Goal: Task Accomplishment & Management: Manage account settings

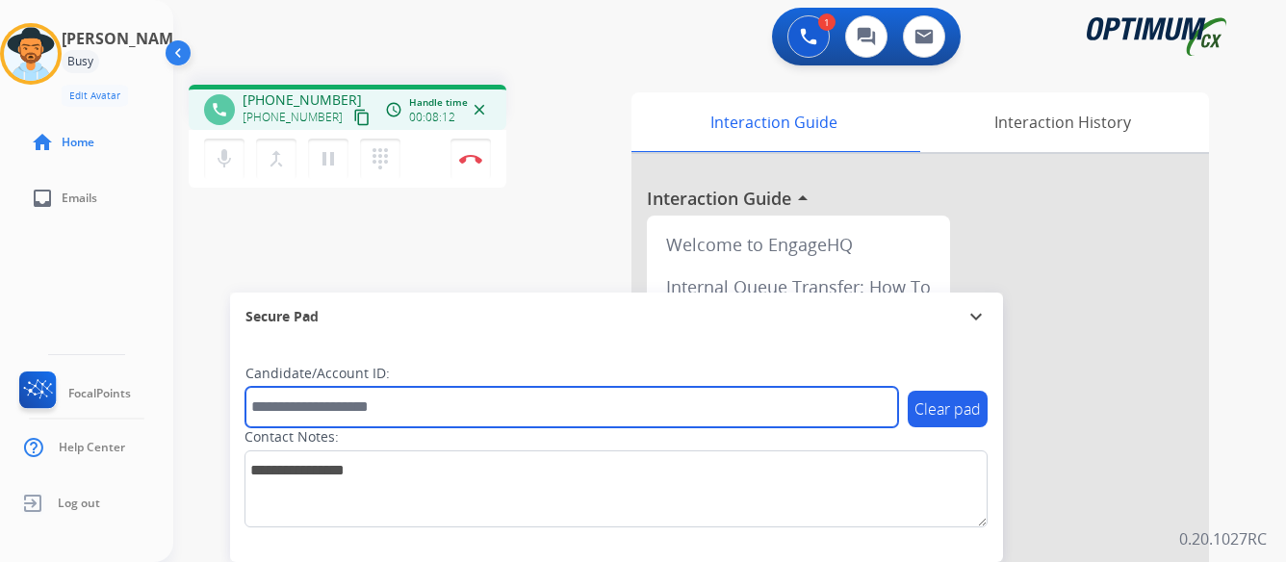
paste input "*******"
type input "*******"
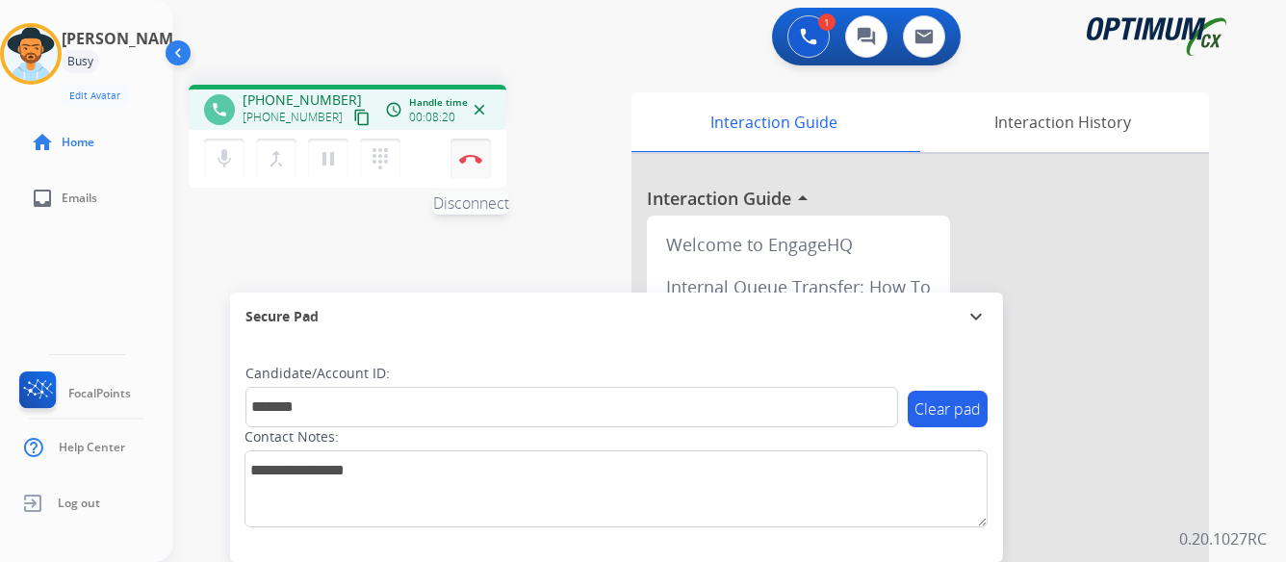
click at [465, 159] on img at bounding box center [470, 159] width 23 height 10
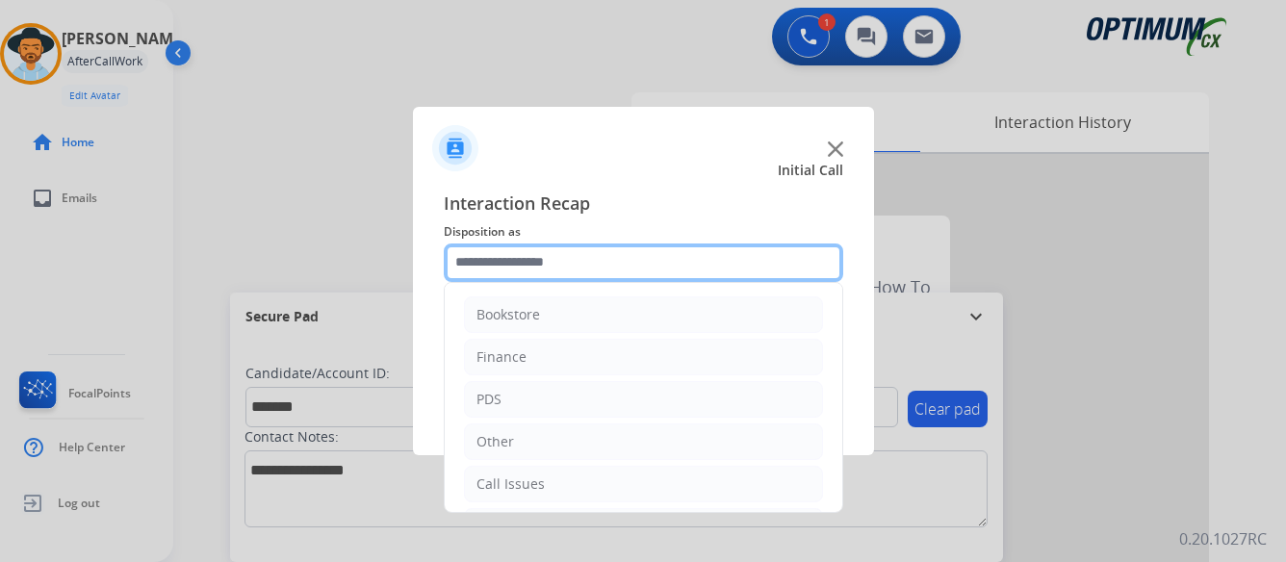
click at [606, 269] on input "text" at bounding box center [643, 262] width 399 height 38
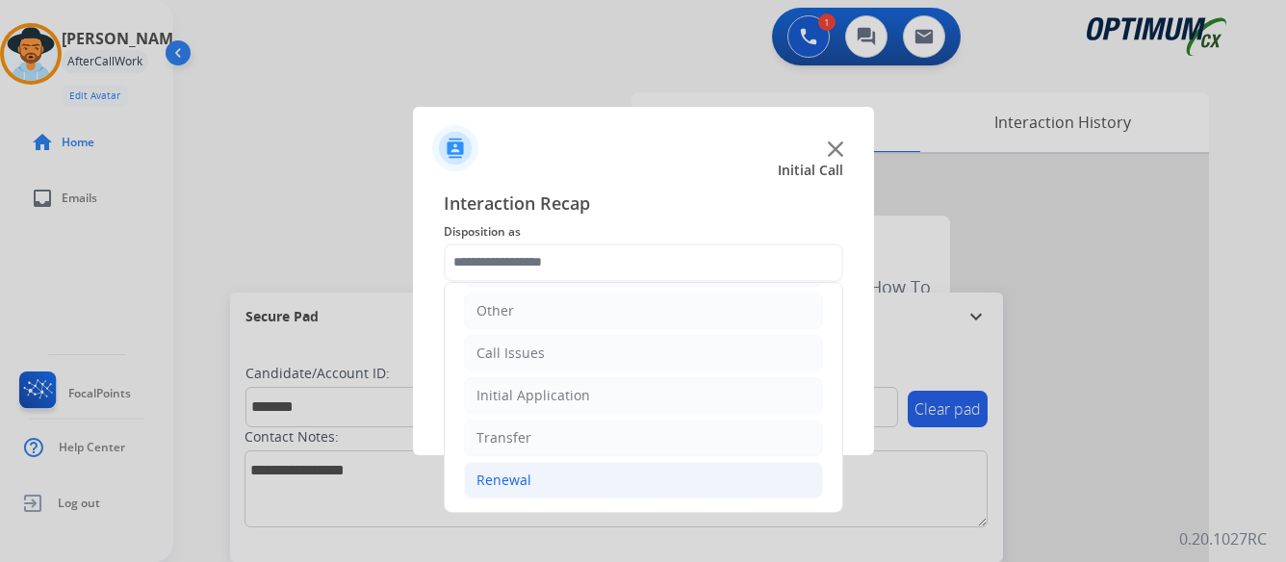
click at [492, 475] on div "Renewal" at bounding box center [503, 480] width 55 height 19
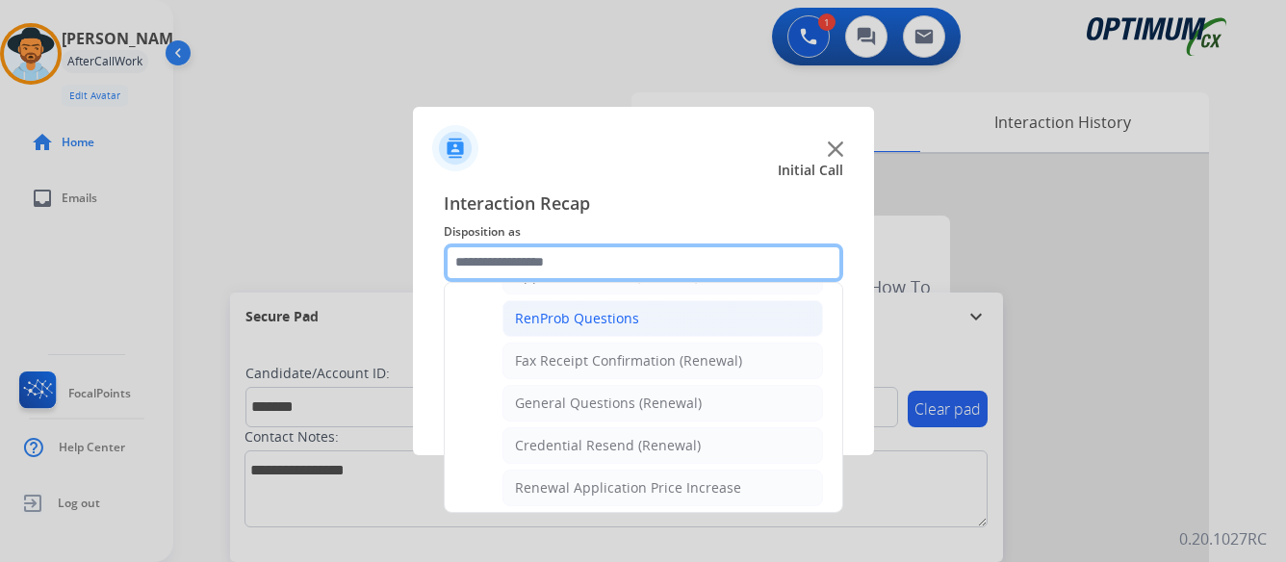
scroll to position [516, 0]
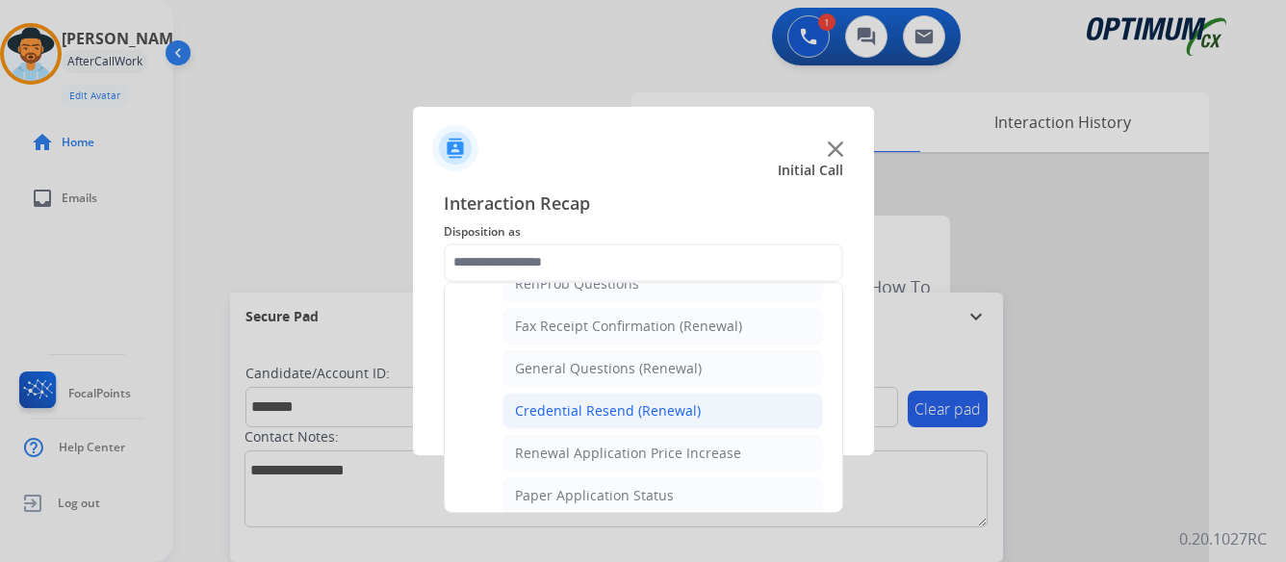
click at [637, 406] on div "Credential Resend (Renewal)" at bounding box center [608, 410] width 186 height 19
type input "**********"
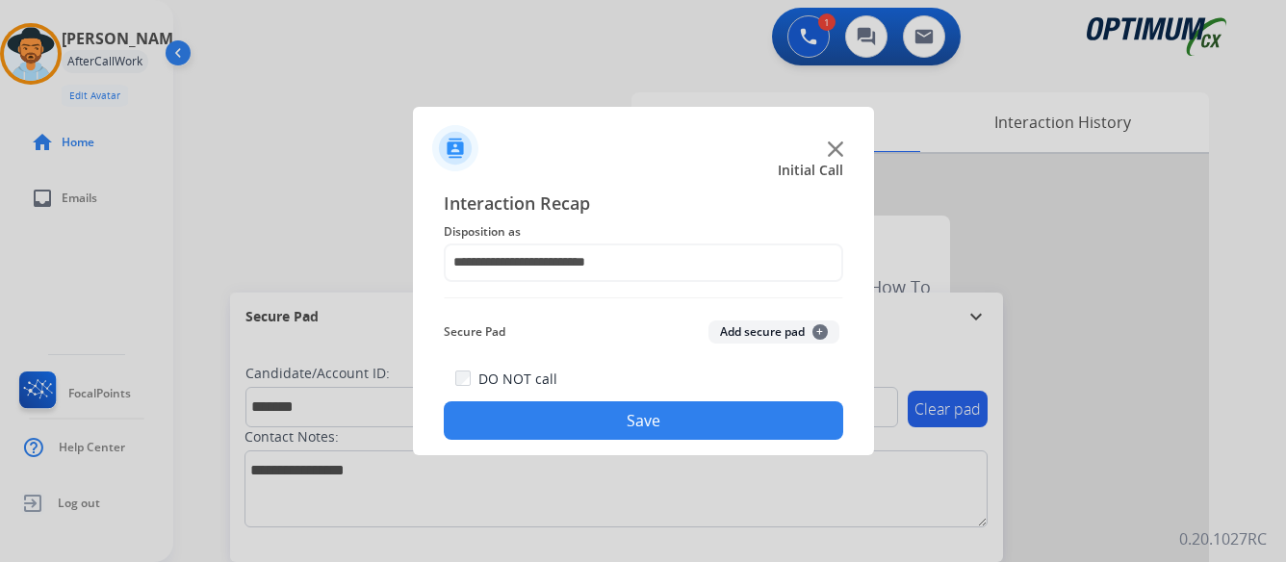
click at [645, 422] on button "Save" at bounding box center [643, 420] width 399 height 38
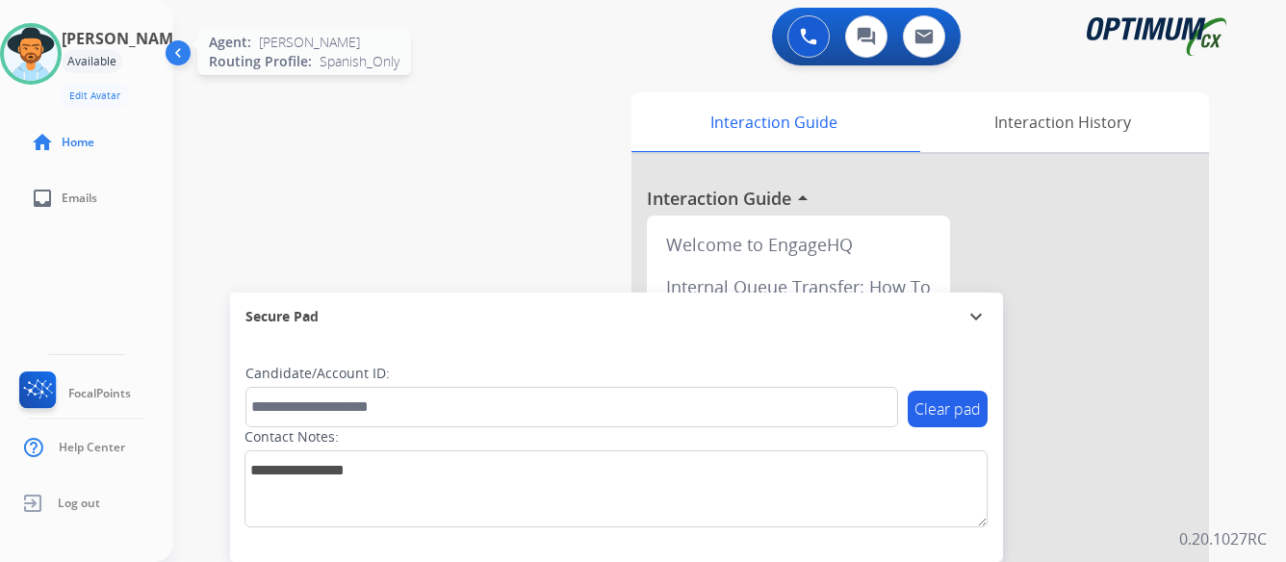
click at [43, 57] on img at bounding box center [31, 54] width 54 height 54
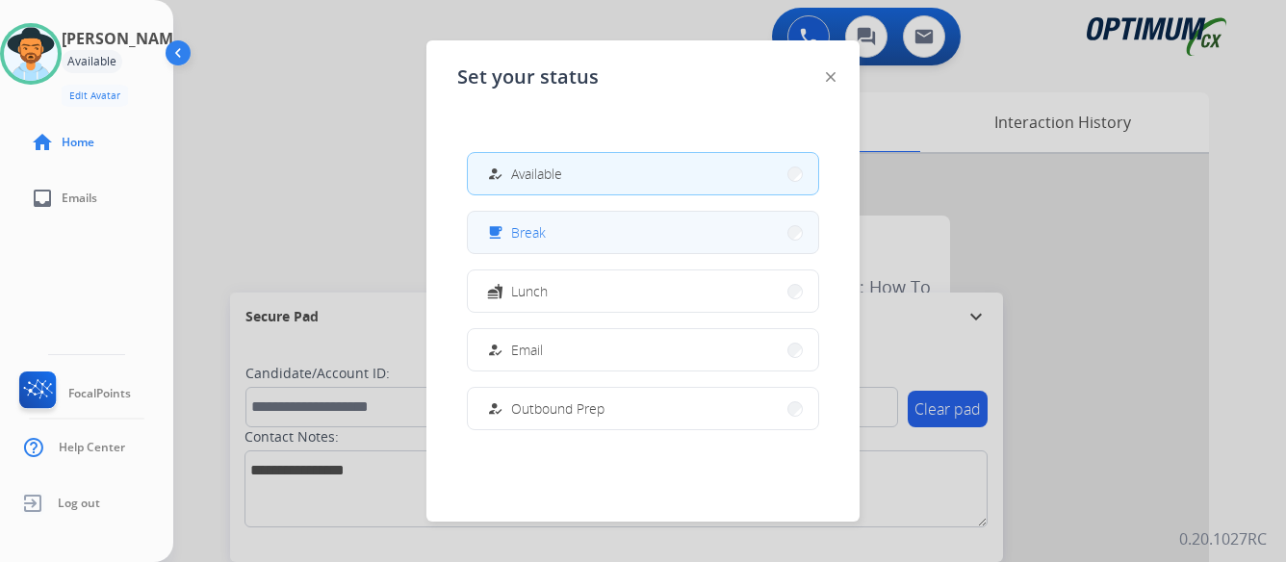
click at [628, 225] on button "free_breakfast Break" at bounding box center [643, 232] width 350 height 41
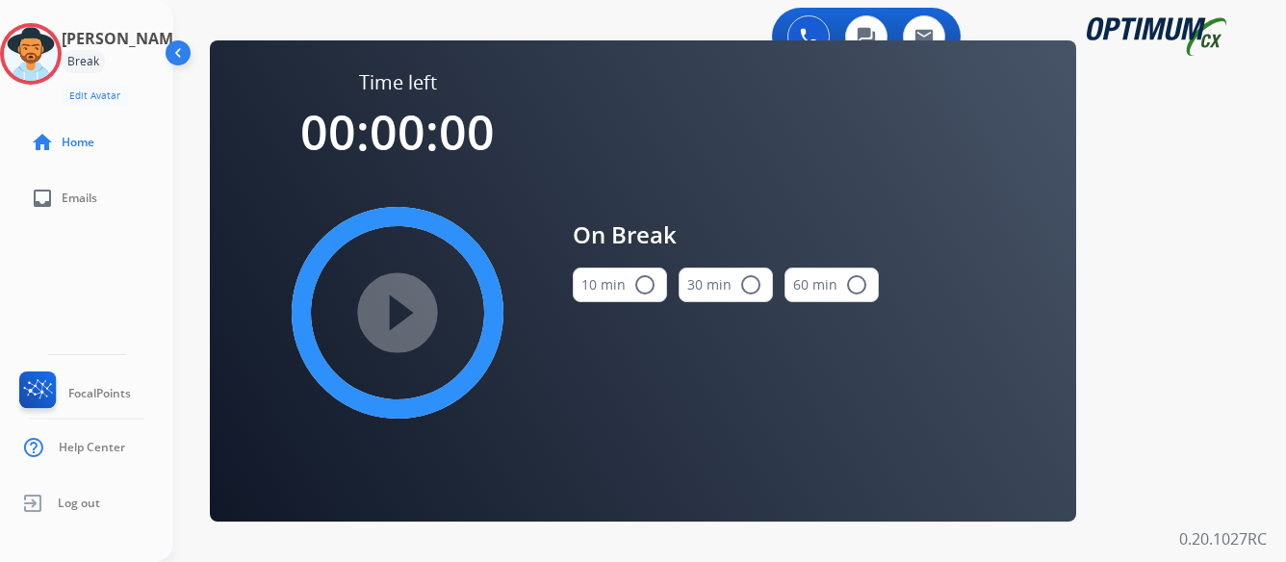
click at [644, 286] on mat-icon "radio_button_unchecked" at bounding box center [644, 284] width 23 height 23
click at [400, 307] on mat-icon "play_circle_filled" at bounding box center [397, 312] width 23 height 23
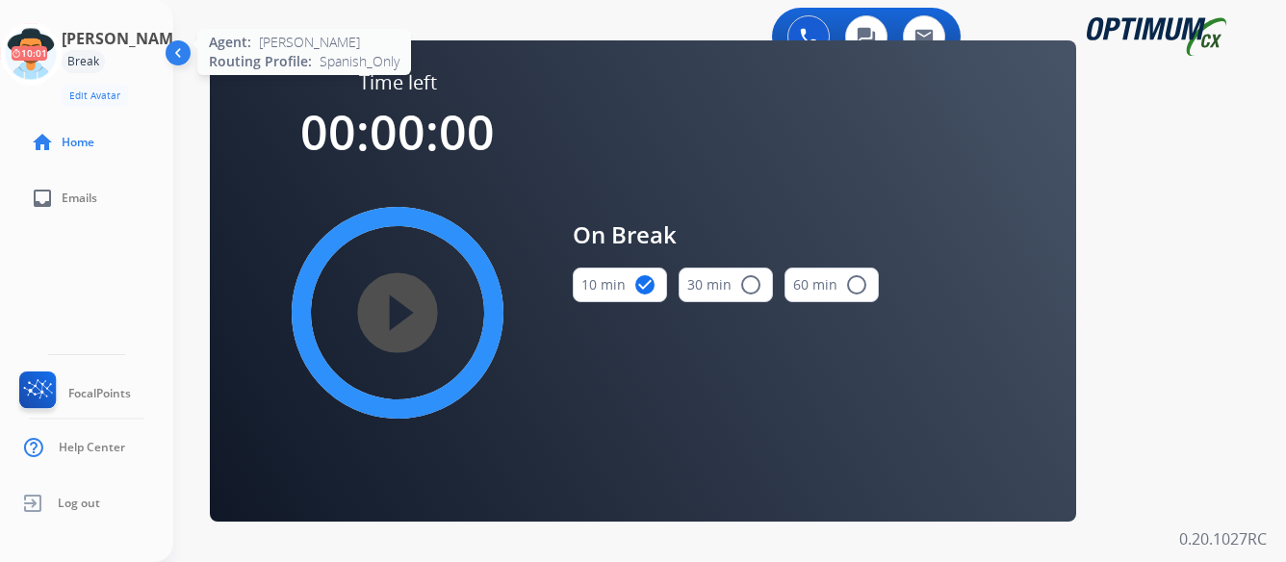
click at [55, 62] on icon at bounding box center [31, 54] width 63 height 63
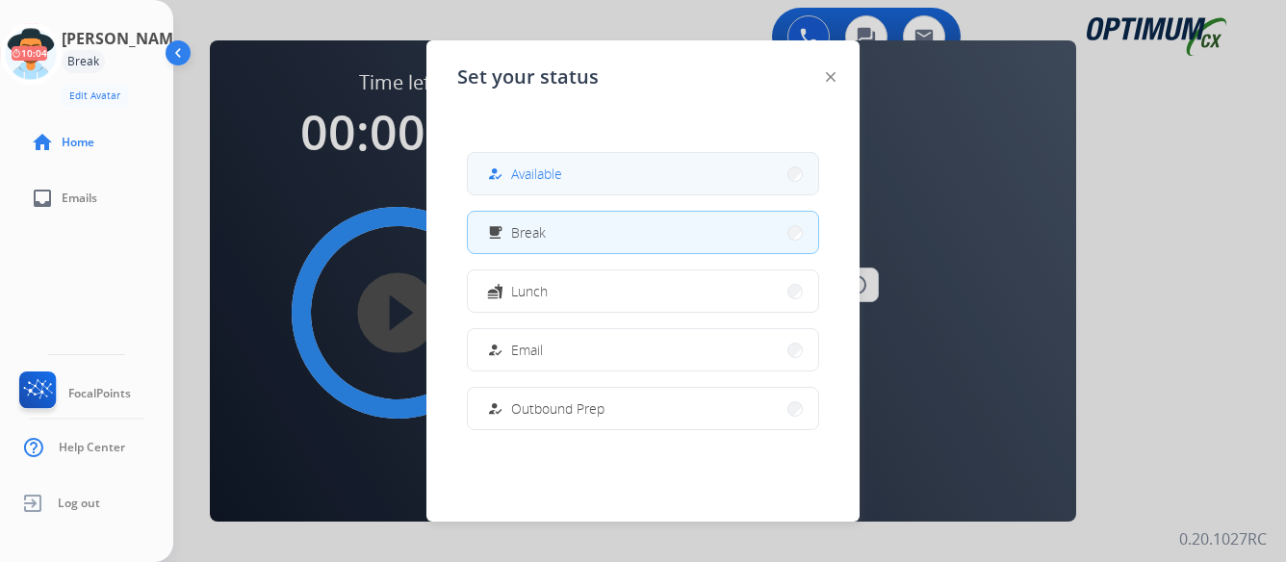
click at [614, 176] on button "how_to_reg Available" at bounding box center [643, 173] width 350 height 41
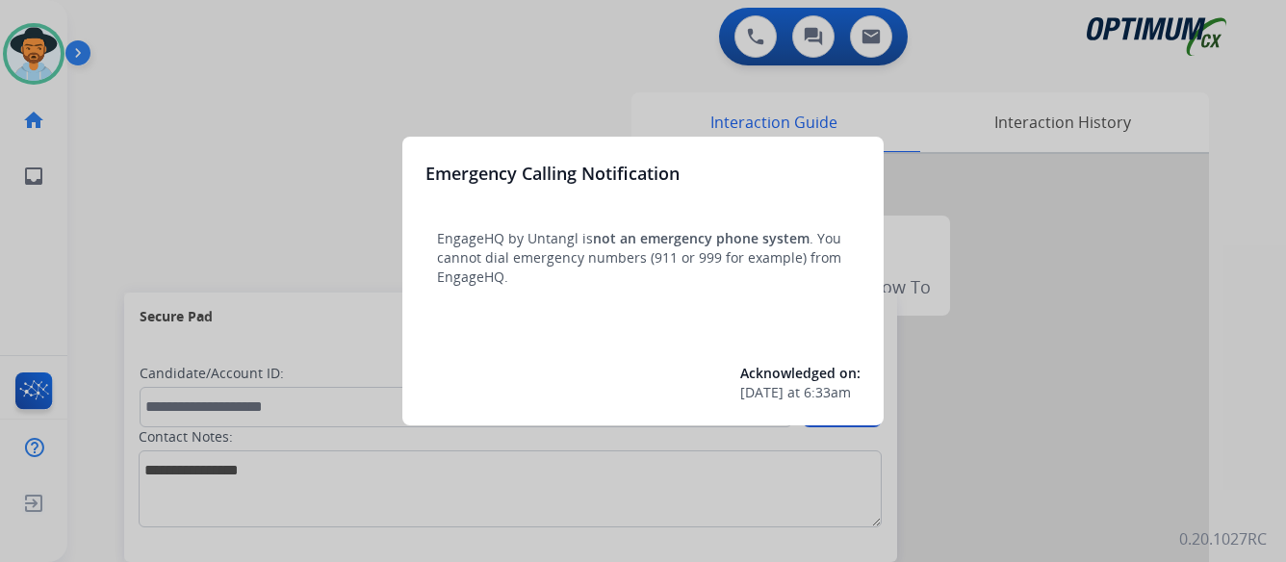
click at [143, 206] on div at bounding box center [643, 281] width 1286 height 562
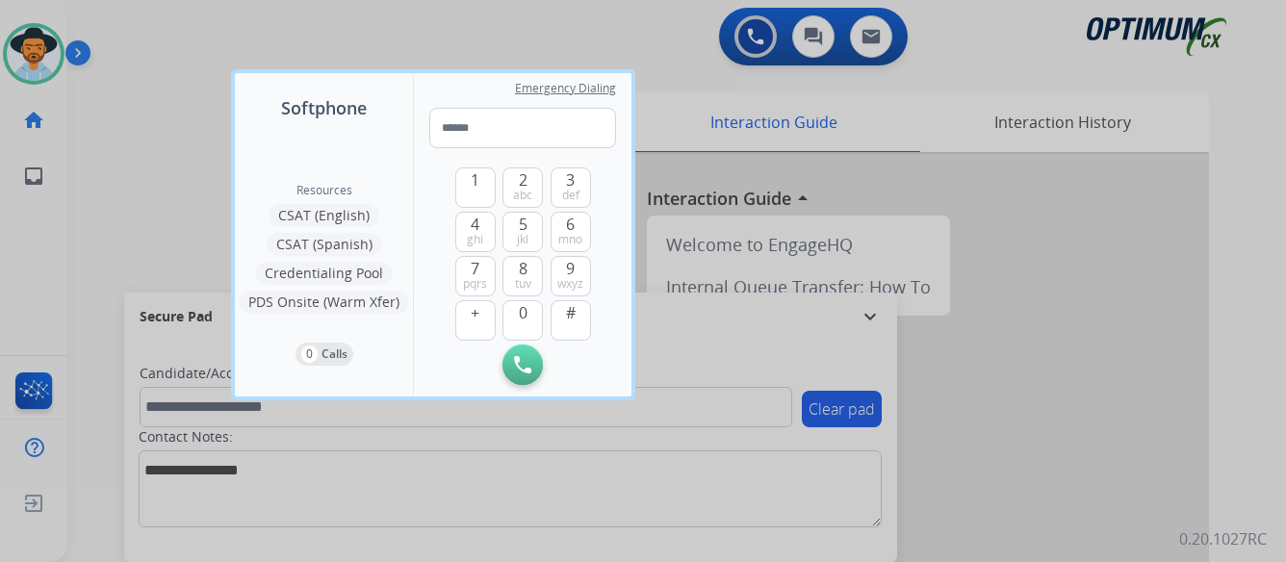
click at [143, 206] on div at bounding box center [643, 281] width 1286 height 562
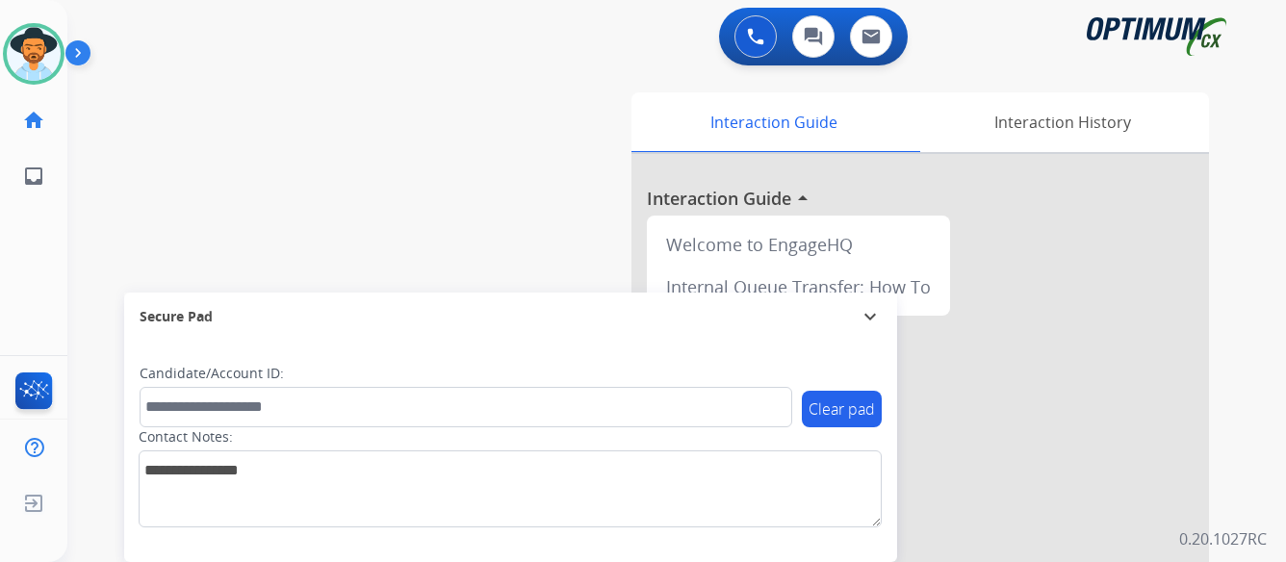
click at [77, 51] on img at bounding box center [81, 56] width 33 height 37
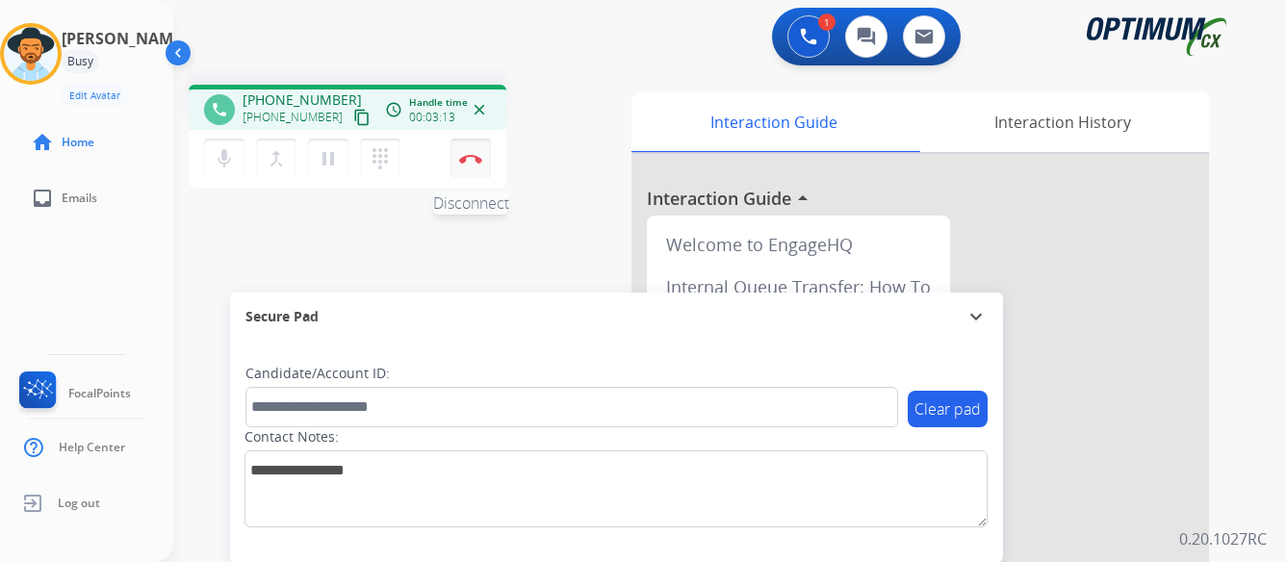
click at [469, 154] on img at bounding box center [470, 159] width 23 height 10
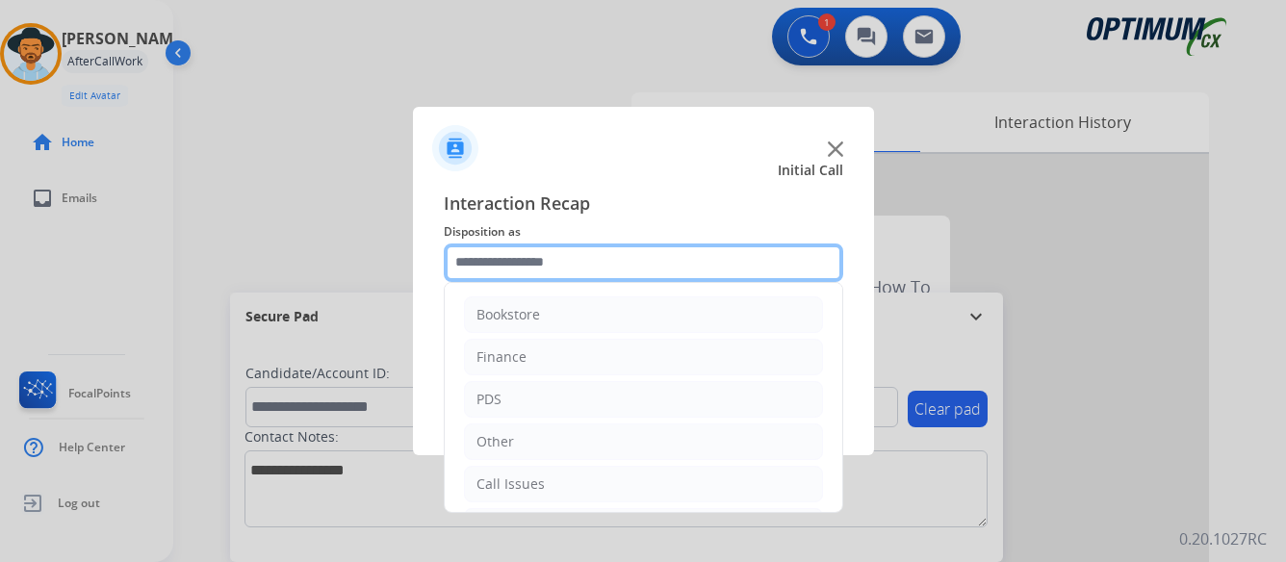
click at [561, 259] on input "text" at bounding box center [643, 262] width 399 height 38
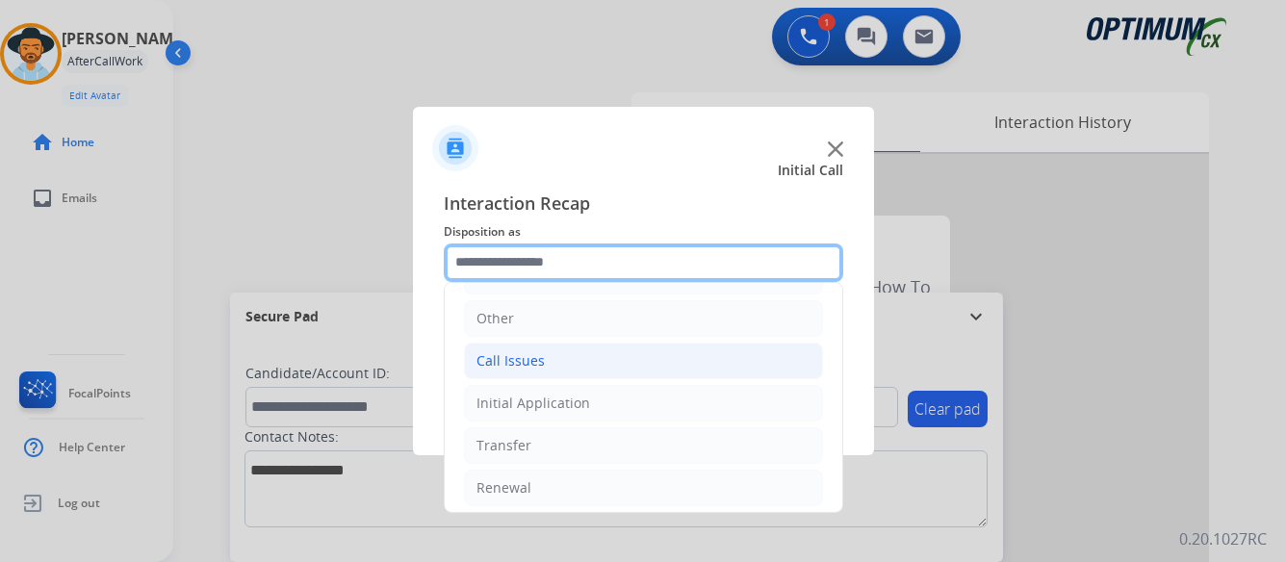
scroll to position [131, 0]
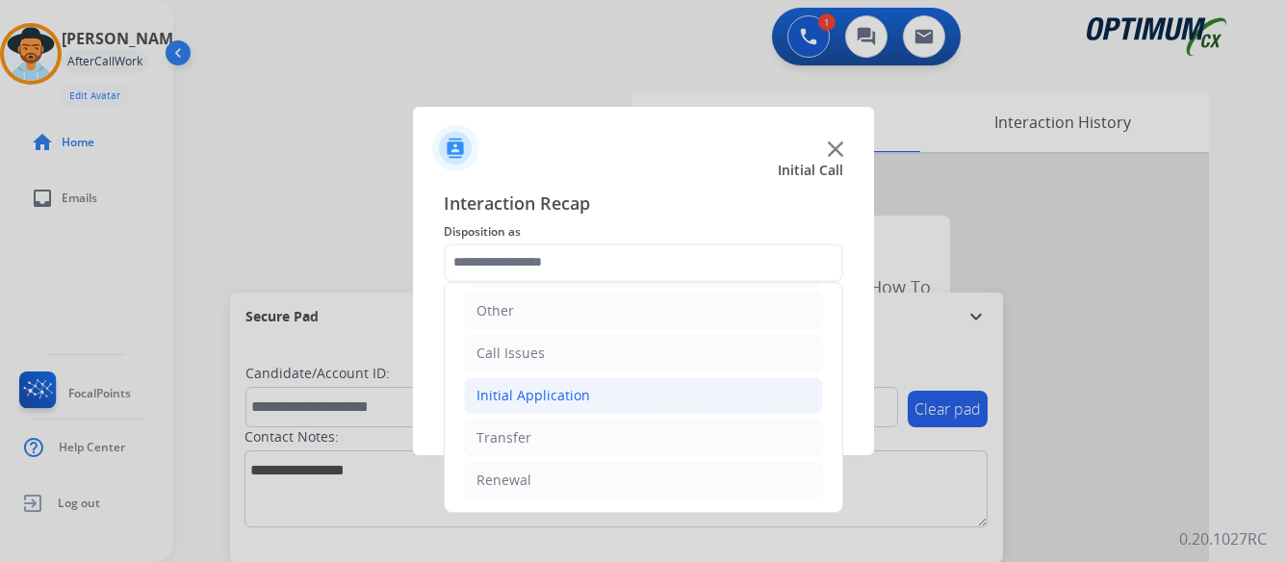
click at [530, 390] on div "Initial Application" at bounding box center [533, 395] width 114 height 19
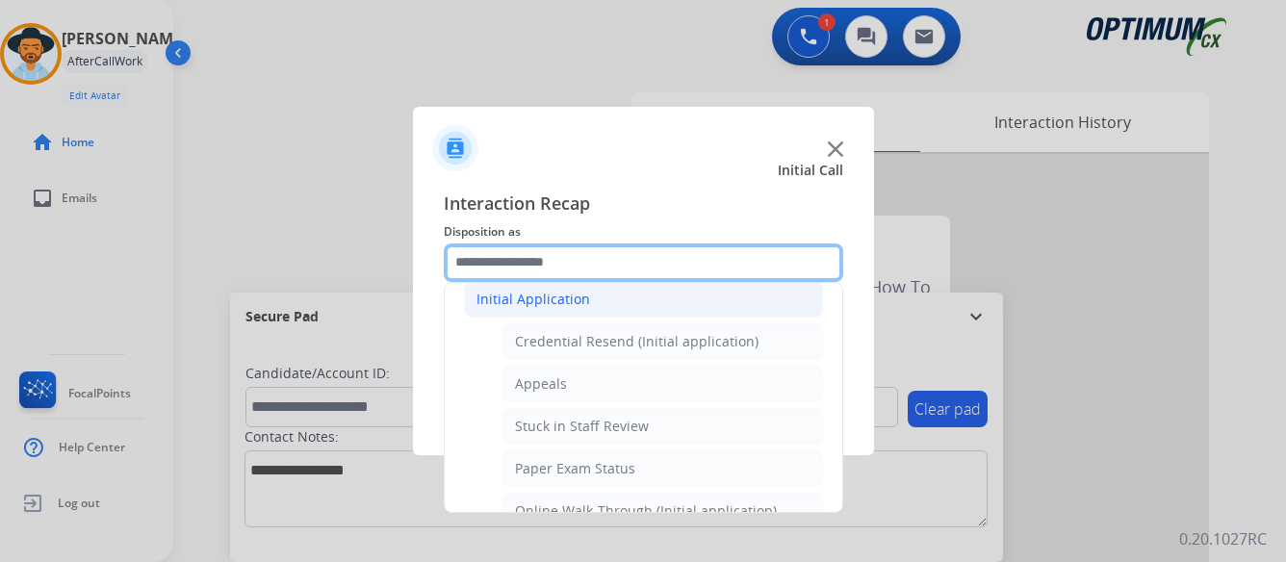
scroll to position [323, 0]
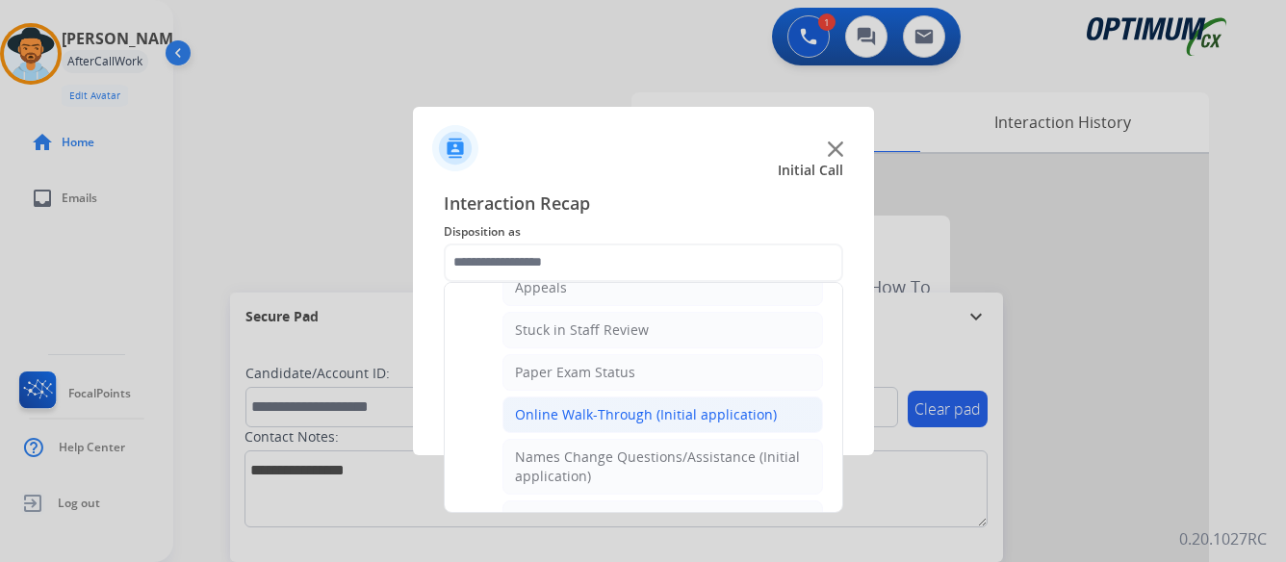
click at [544, 411] on div "Online Walk-Through (Initial application)" at bounding box center [646, 414] width 262 height 19
type input "**********"
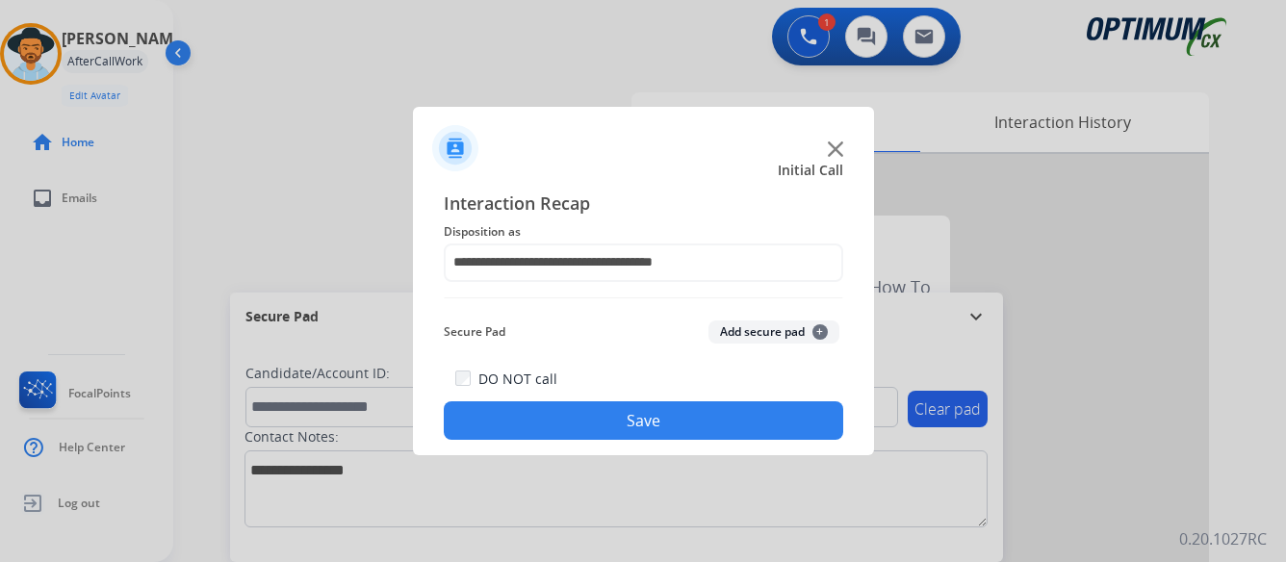
click at [656, 423] on button "Save" at bounding box center [643, 420] width 399 height 38
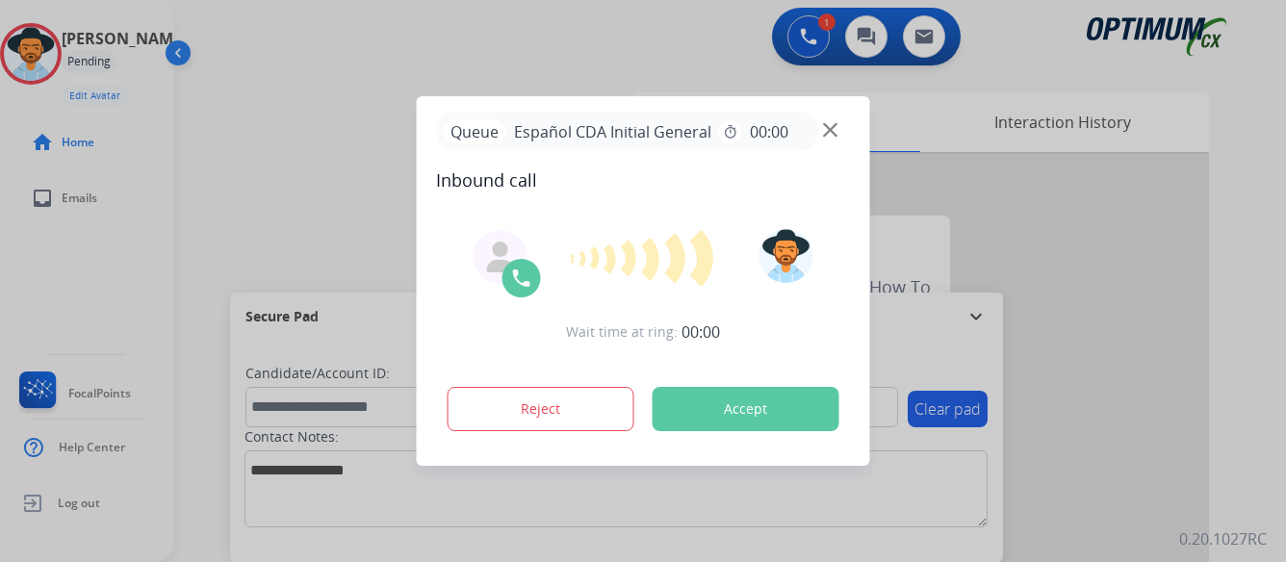
click at [752, 404] on button "Accept" at bounding box center [746, 409] width 187 height 44
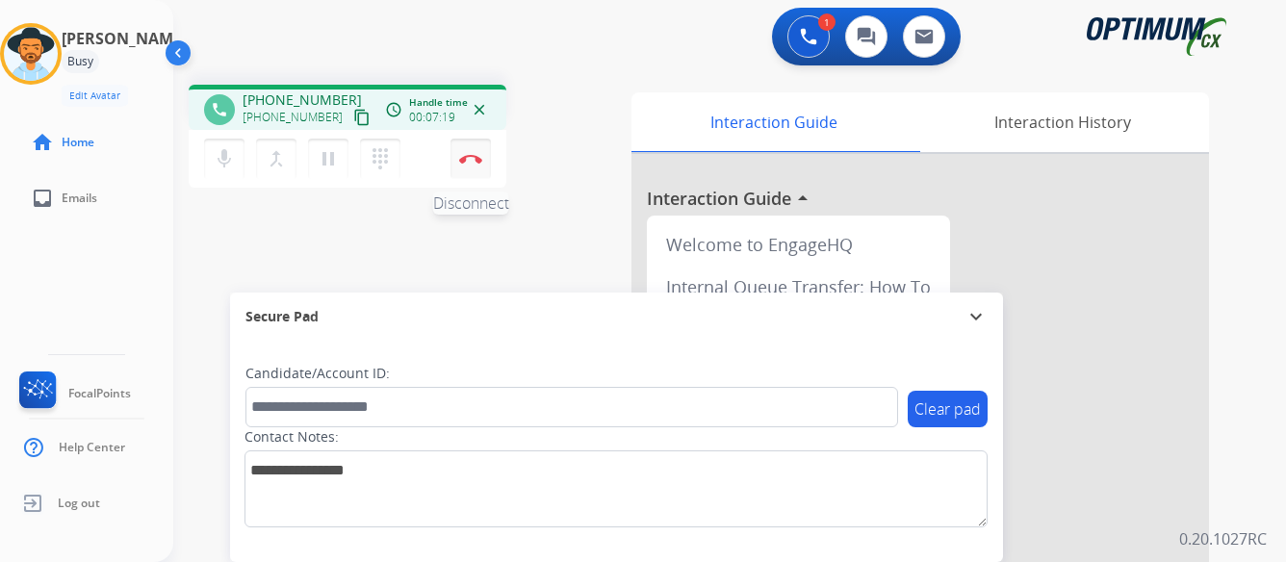
click at [471, 159] on img at bounding box center [470, 159] width 23 height 10
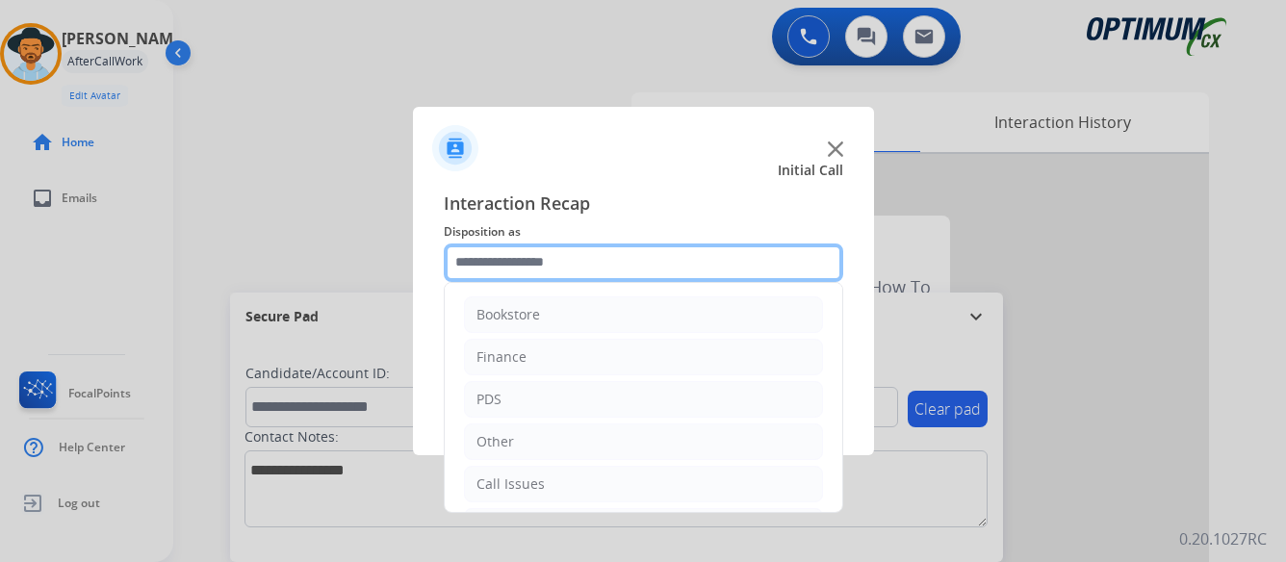
click at [617, 258] on input "text" at bounding box center [643, 262] width 399 height 38
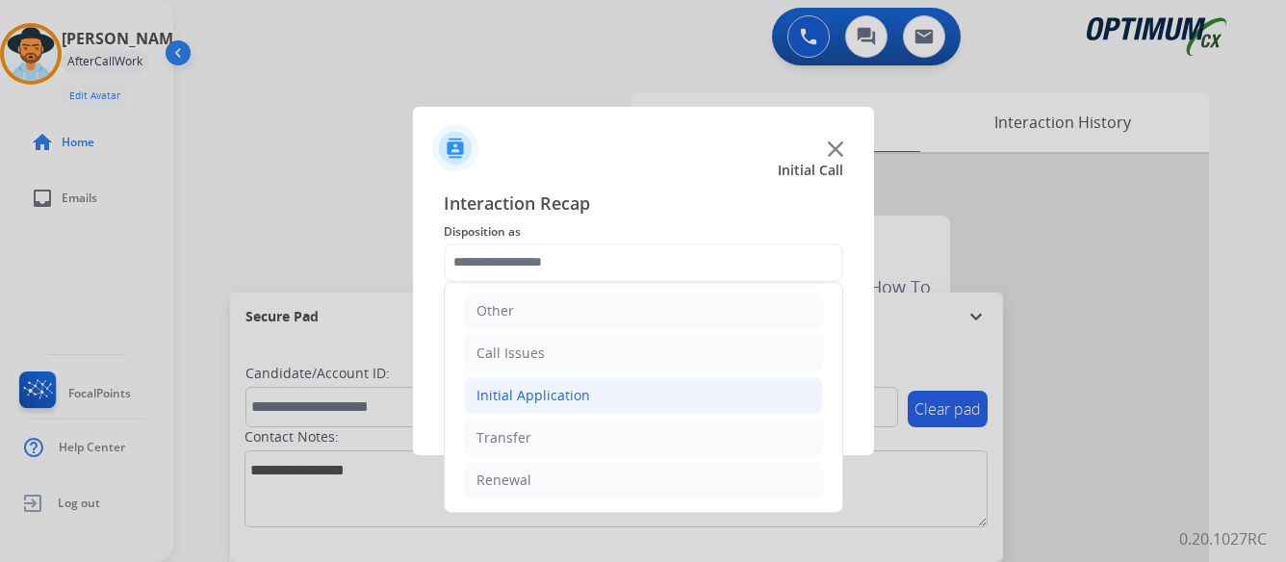
click at [535, 394] on div "Initial Application" at bounding box center [533, 395] width 114 height 19
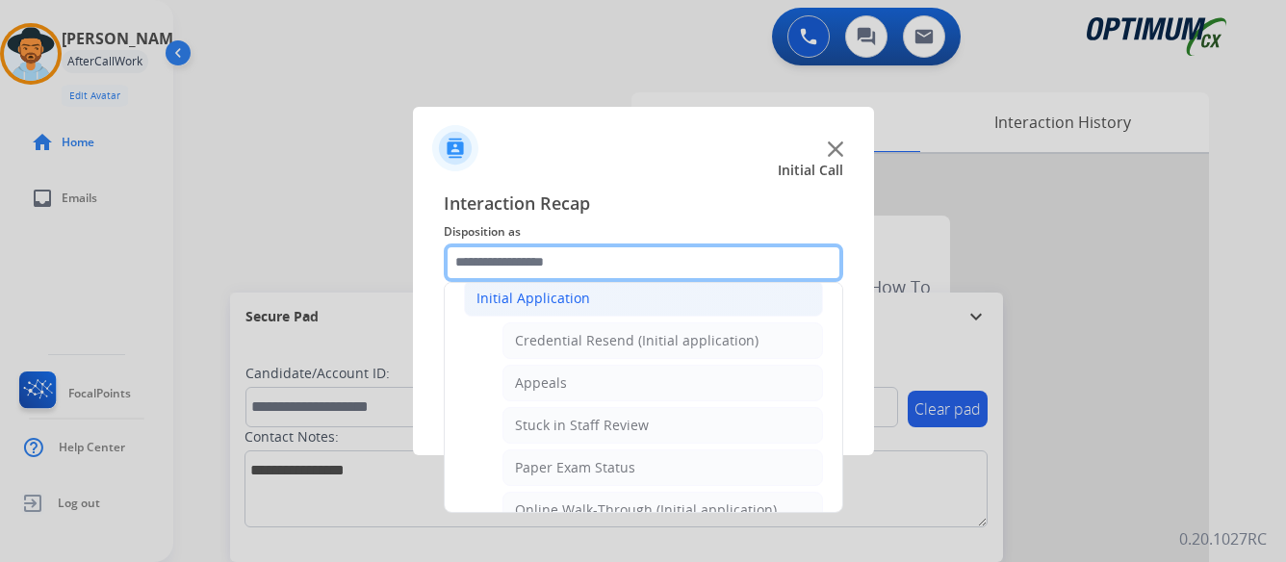
scroll to position [323, 0]
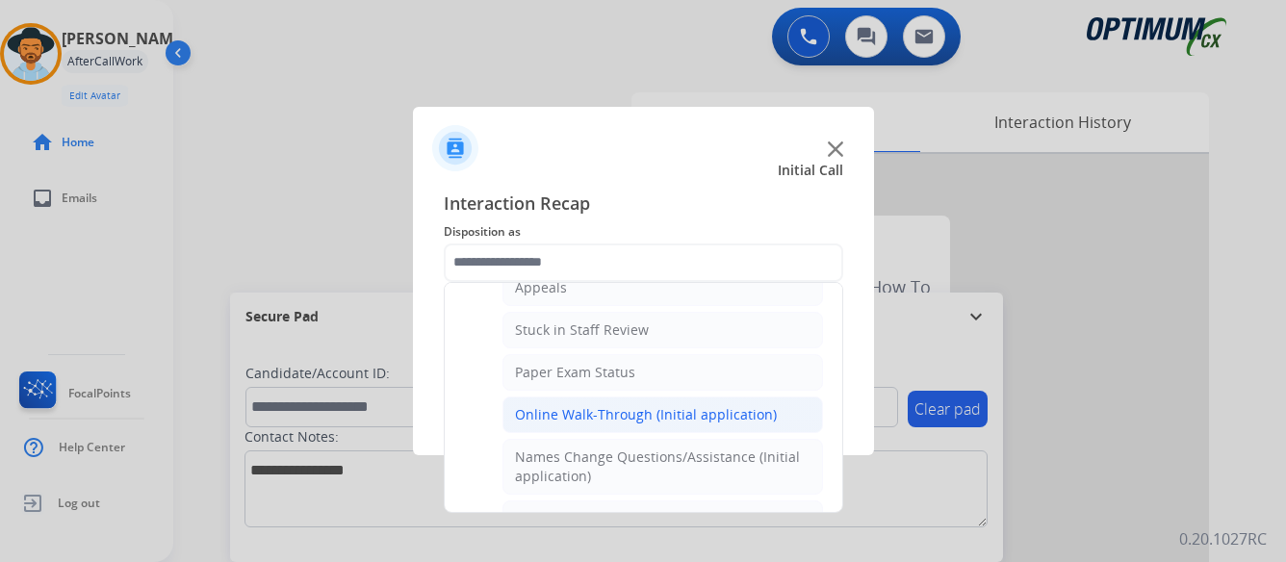
click at [551, 410] on div "Online Walk-Through (Initial application)" at bounding box center [646, 414] width 262 height 19
type input "**********"
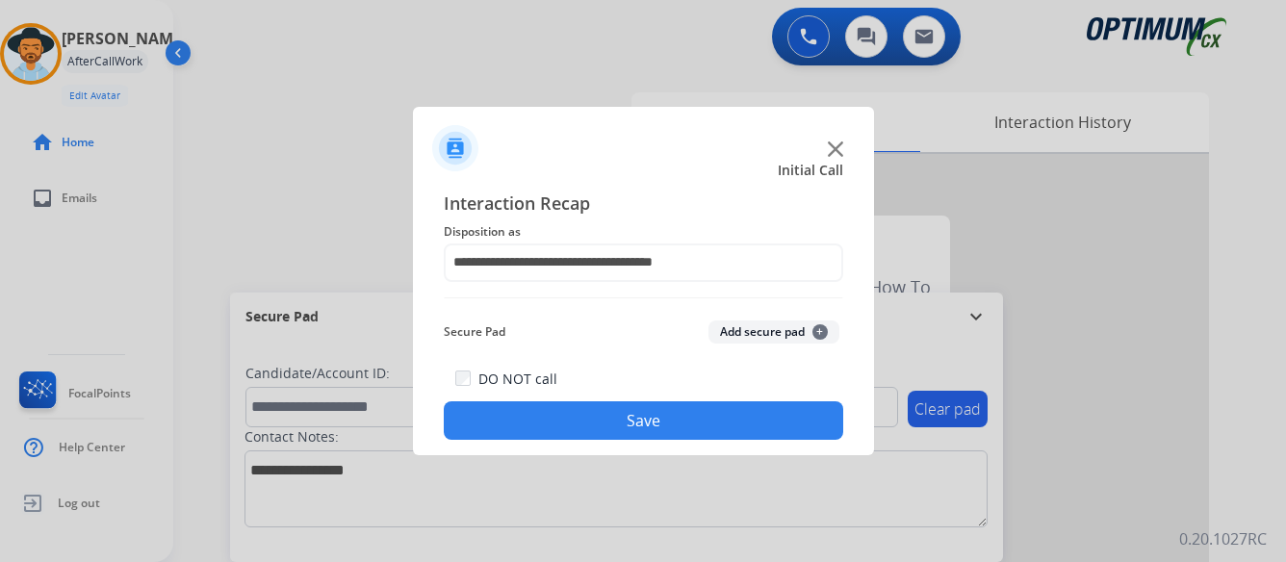
click at [644, 423] on button "Save" at bounding box center [643, 420] width 399 height 38
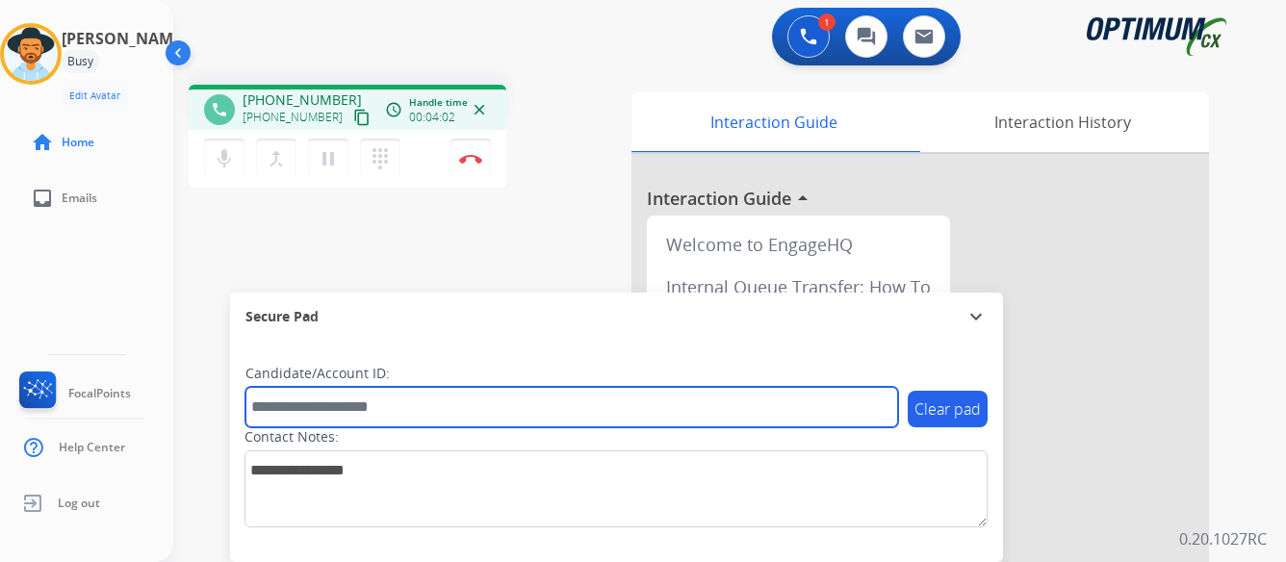
paste input "*******"
type input "*******"
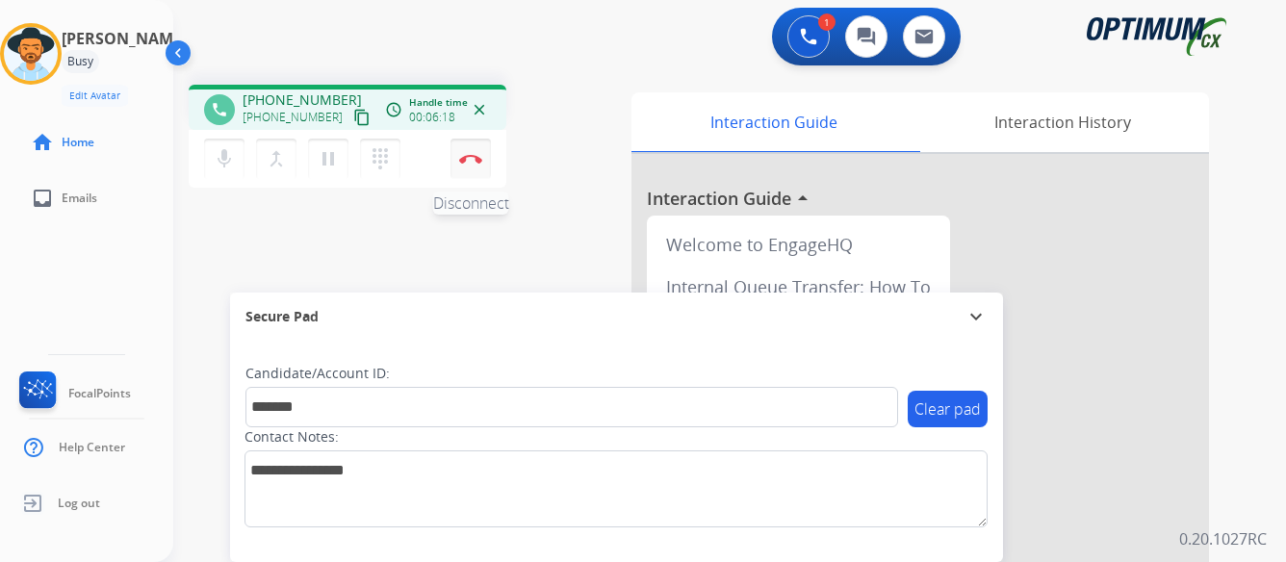
click at [467, 158] on img at bounding box center [470, 159] width 23 height 10
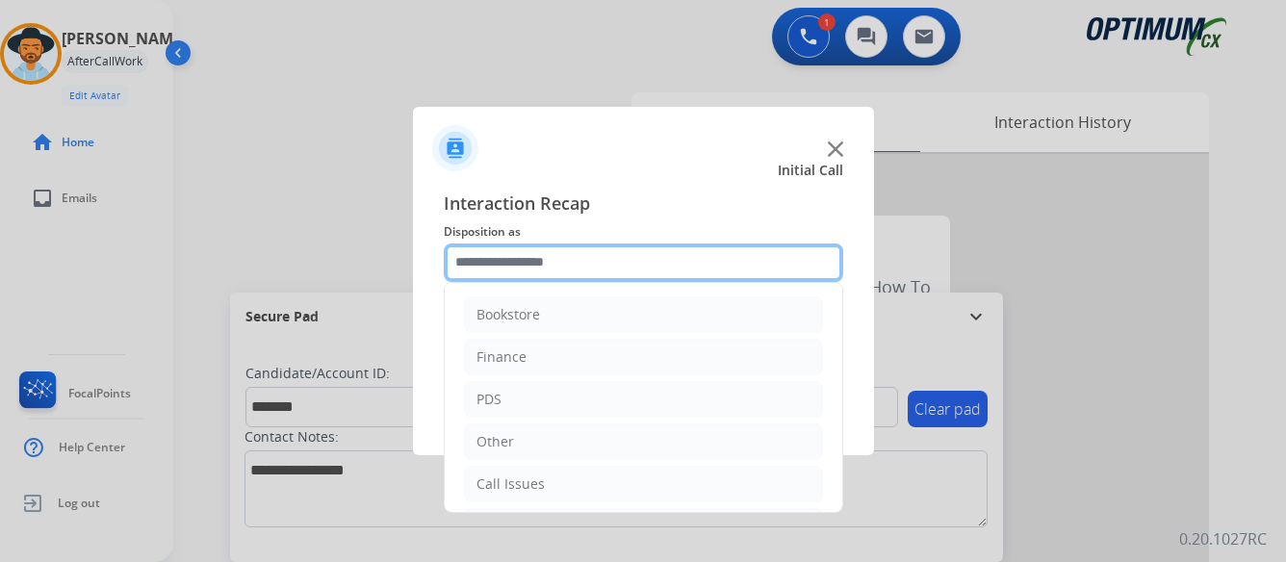
click at [649, 259] on input "text" at bounding box center [643, 262] width 399 height 38
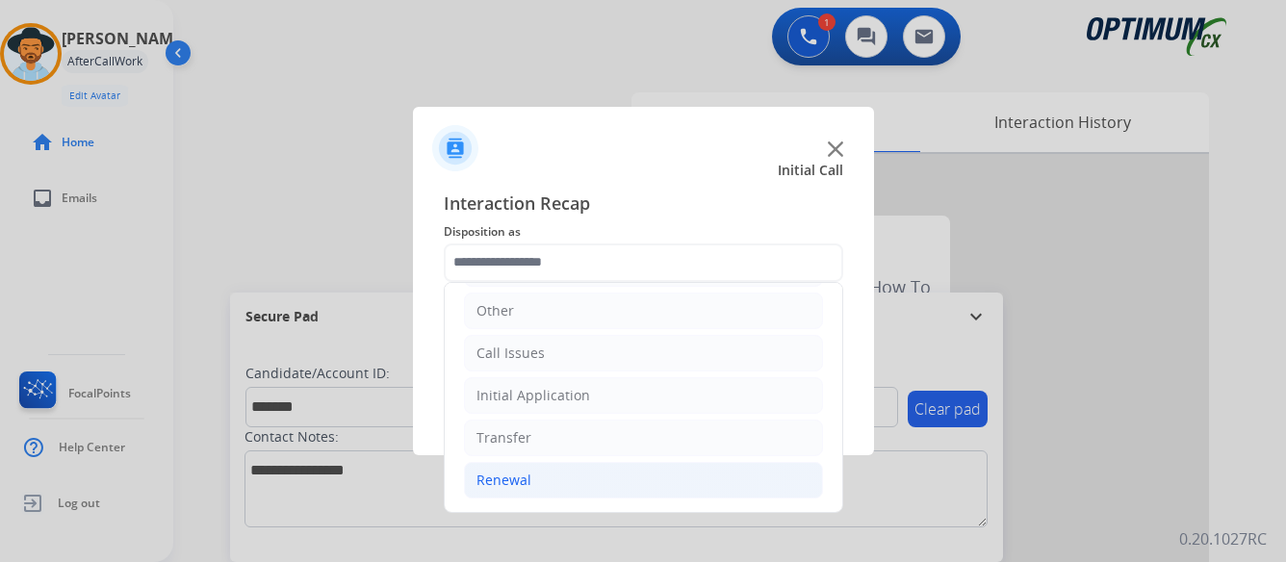
click at [499, 481] on div "Renewal" at bounding box center [503, 480] width 55 height 19
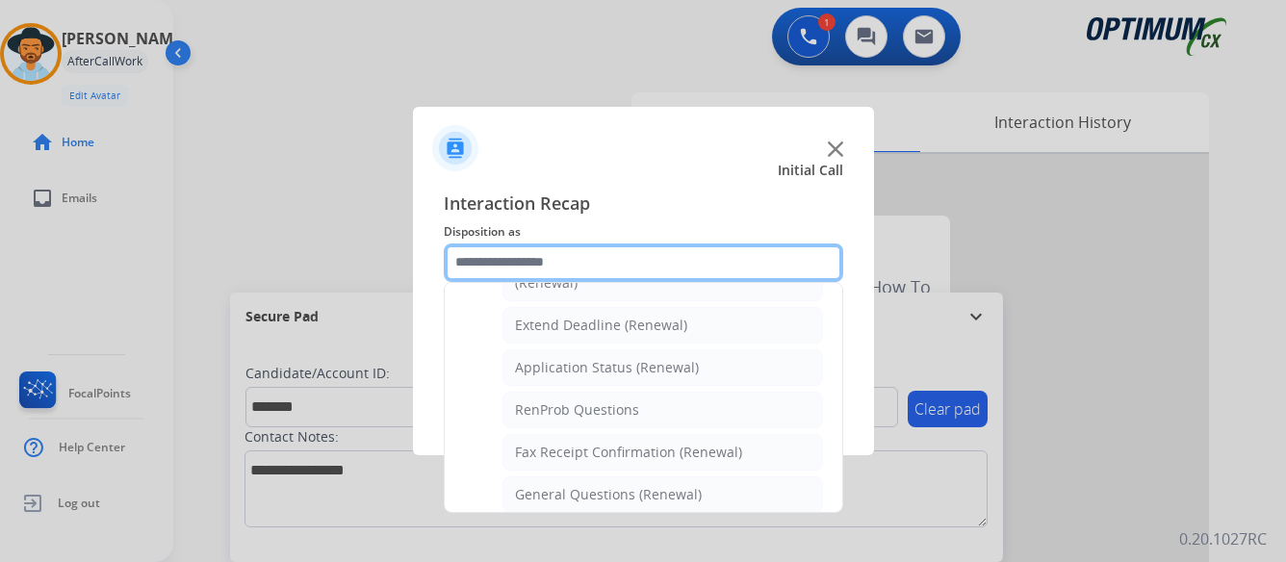
scroll to position [420, 0]
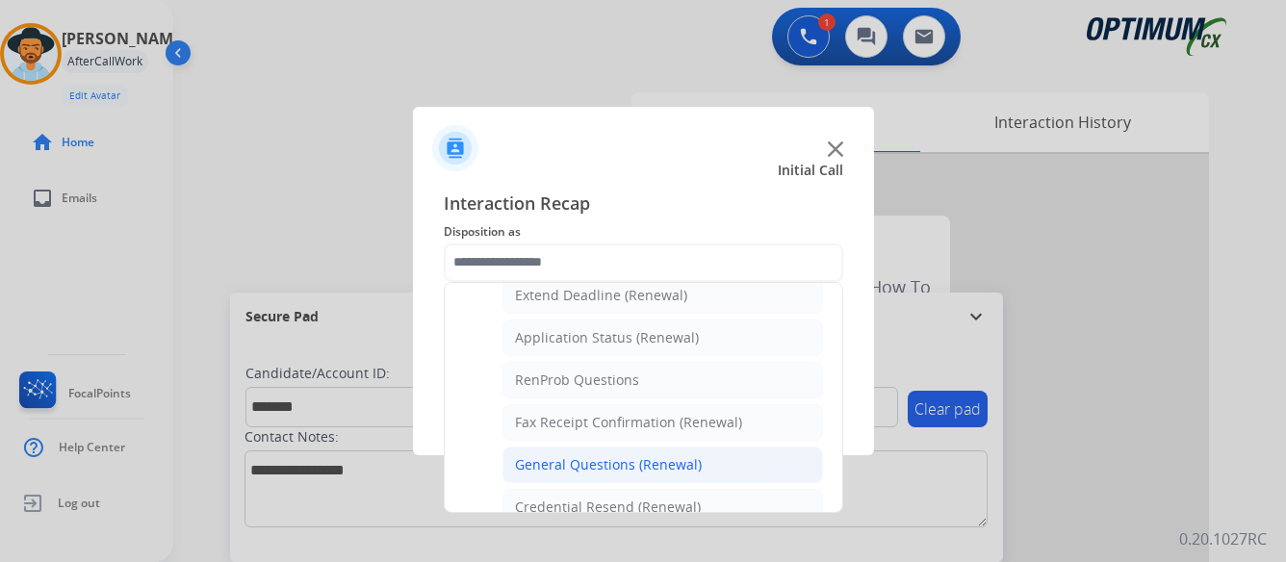
click at [574, 467] on div "General Questions (Renewal)" at bounding box center [608, 464] width 187 height 19
type input "**********"
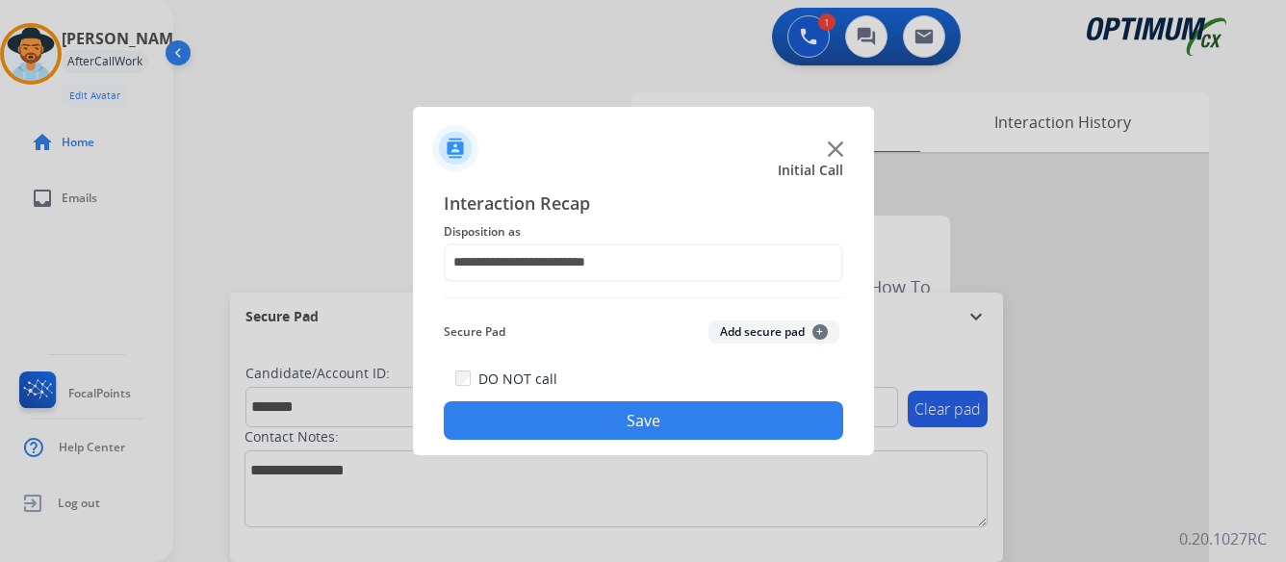
click at [642, 411] on button "Save" at bounding box center [643, 420] width 399 height 38
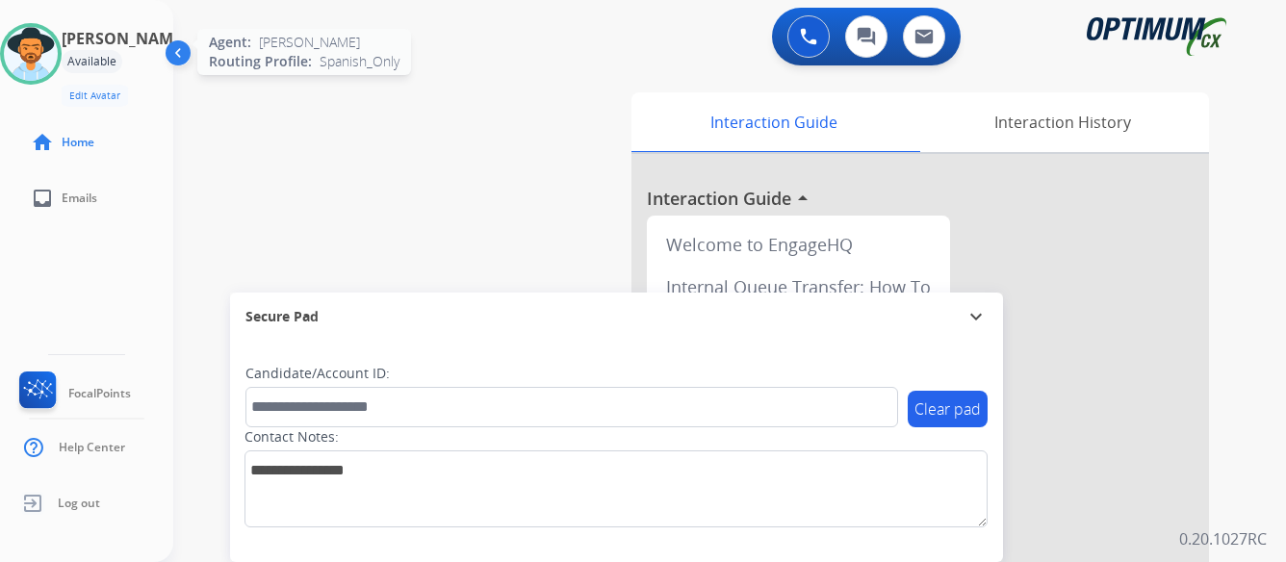
click at [45, 65] on img at bounding box center [31, 54] width 54 height 54
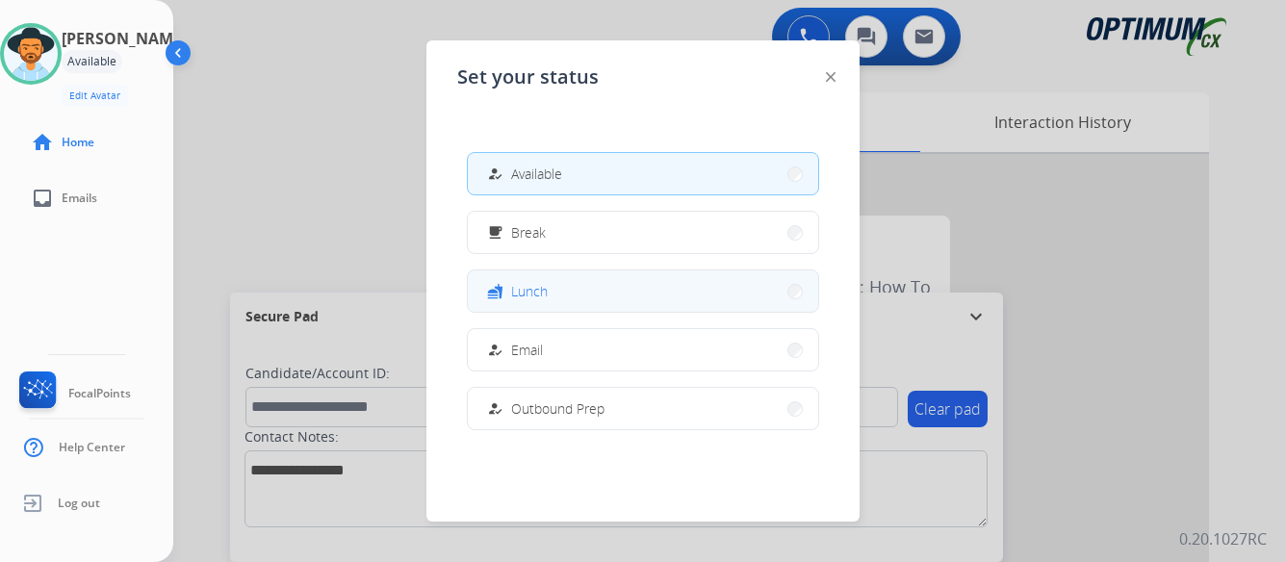
click at [595, 298] on button "fastfood Lunch" at bounding box center [643, 290] width 350 height 41
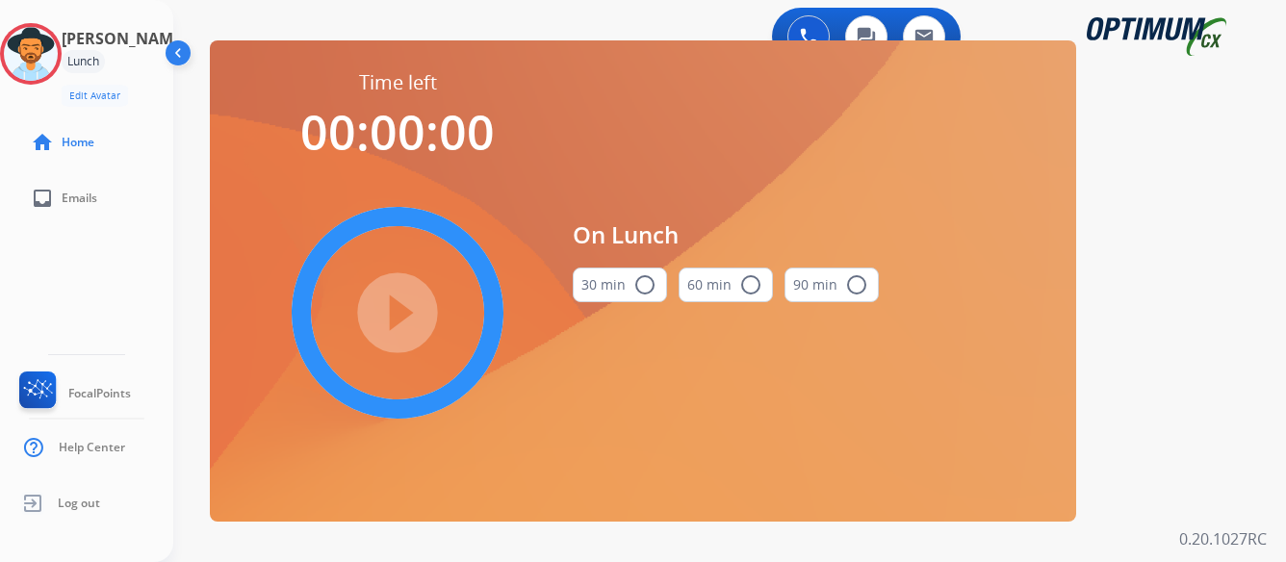
click at [642, 281] on mat-icon "radio_button_unchecked" at bounding box center [644, 284] width 23 height 23
click at [395, 310] on mat-icon "play_circle_filled" at bounding box center [397, 312] width 23 height 23
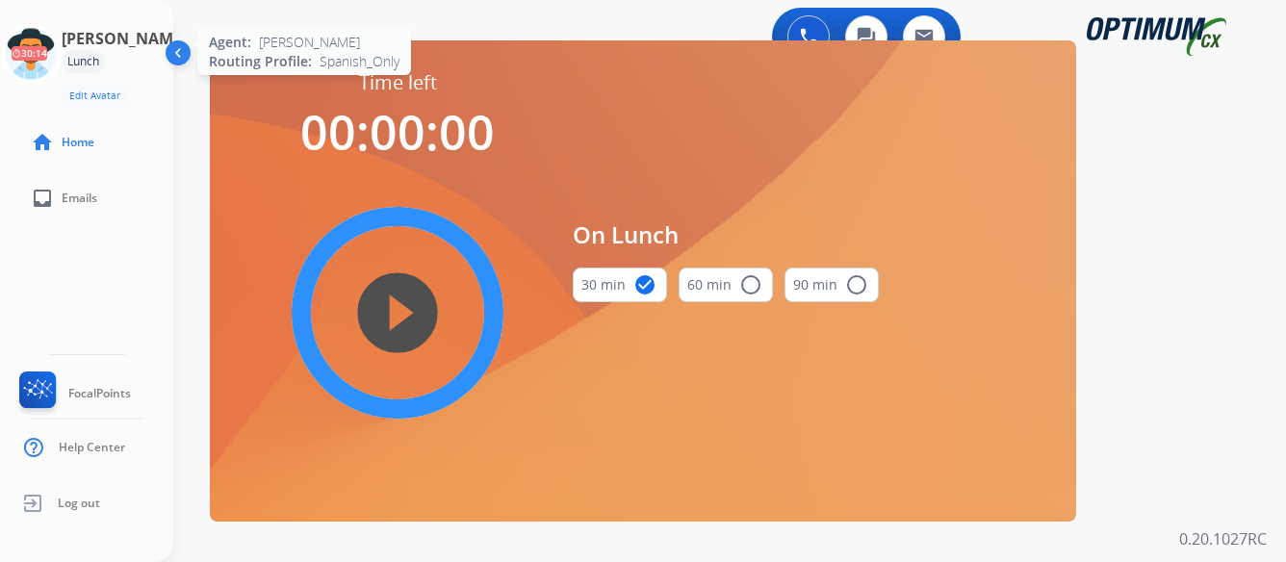
click at [43, 64] on icon at bounding box center [31, 54] width 63 height 63
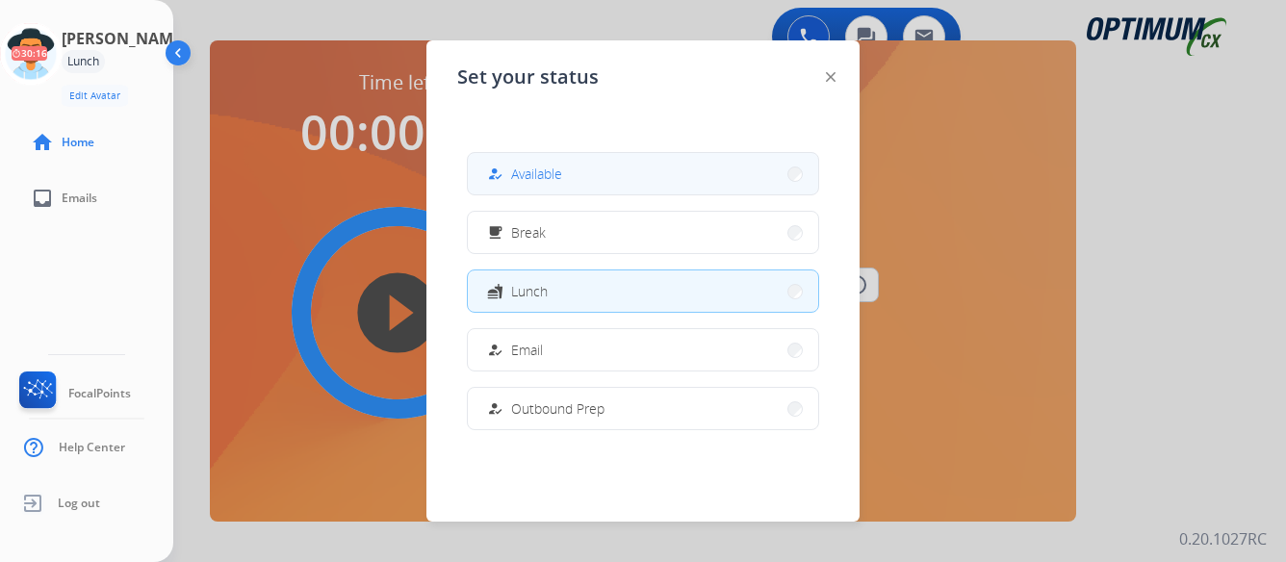
click at [614, 164] on button "how_to_reg Available" at bounding box center [643, 173] width 350 height 41
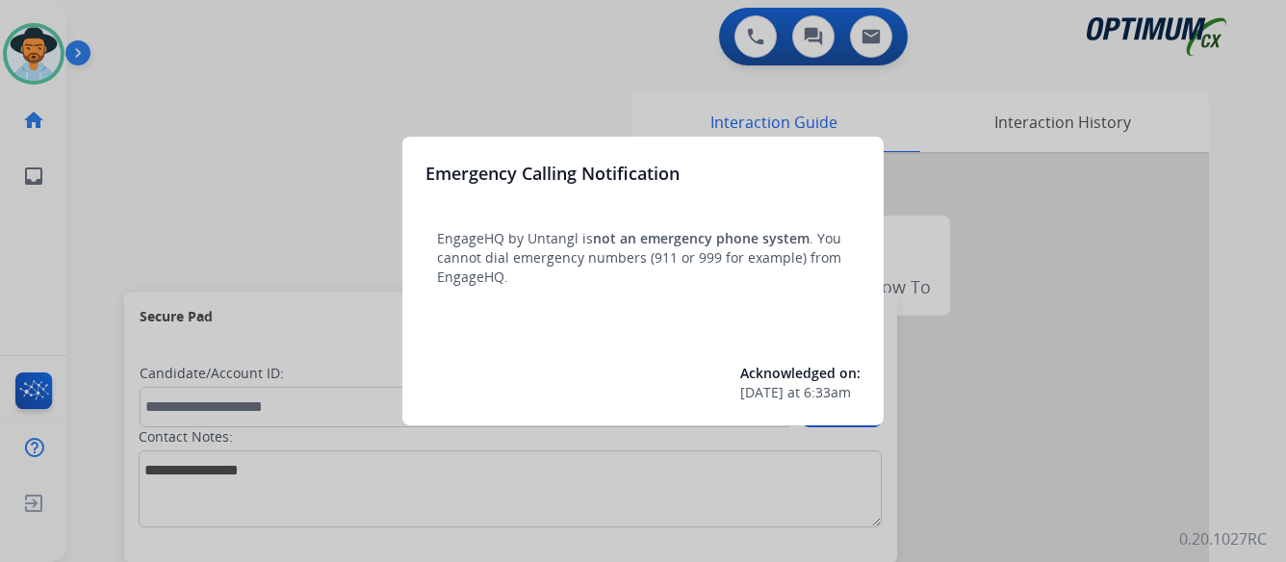
click at [165, 126] on div at bounding box center [643, 281] width 1286 height 562
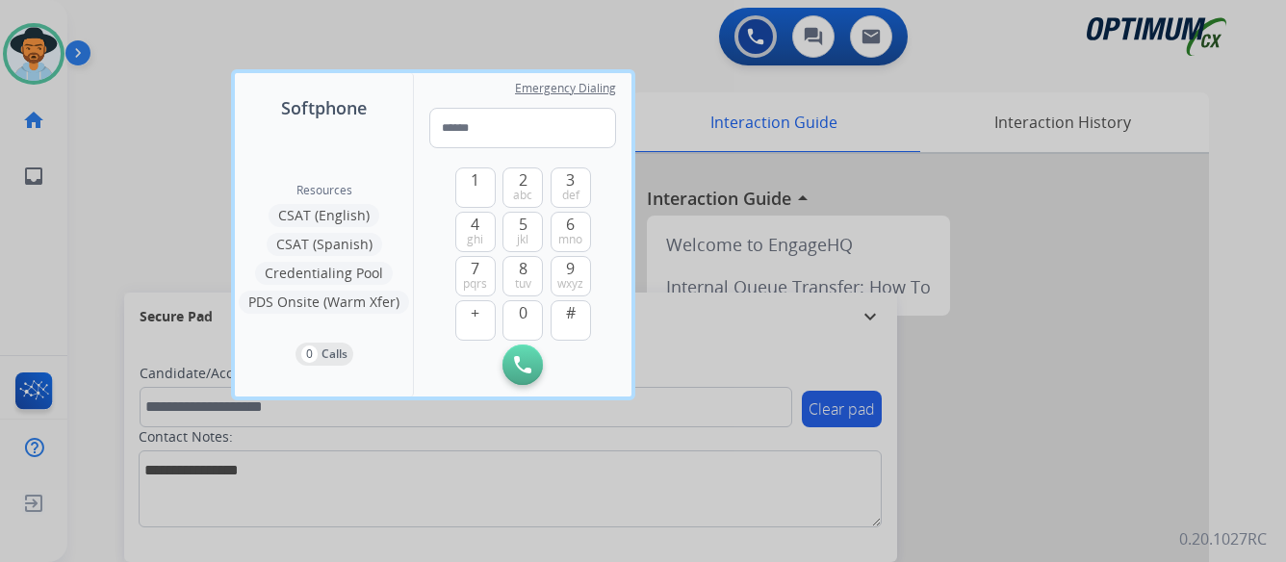
click at [162, 134] on div at bounding box center [643, 281] width 1286 height 562
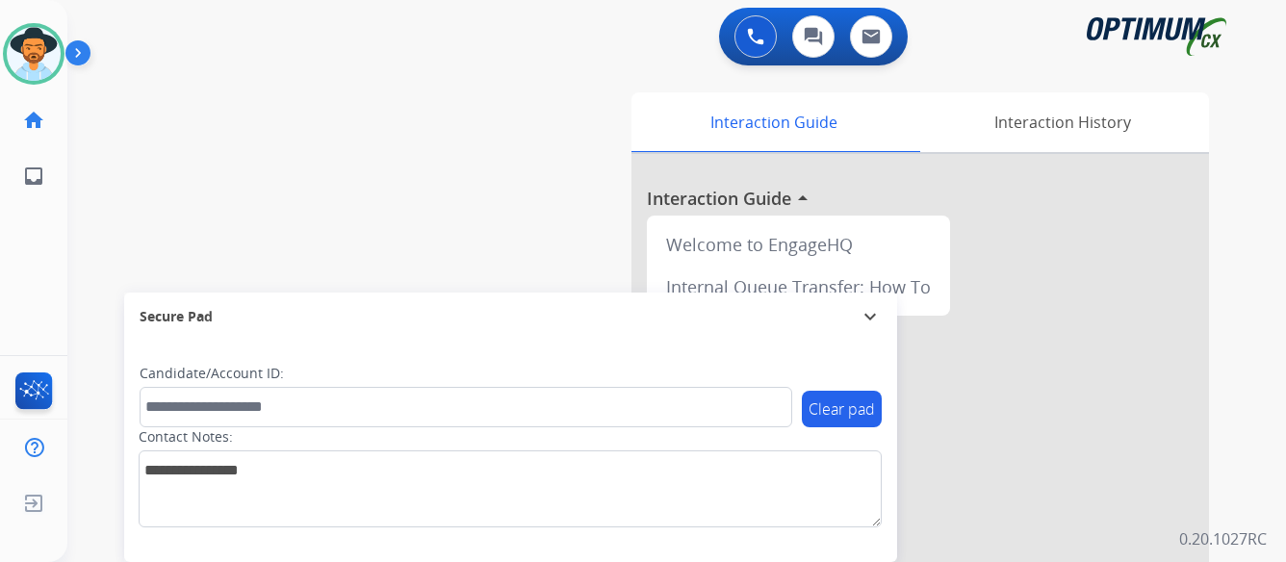
click at [73, 52] on img at bounding box center [81, 56] width 33 height 37
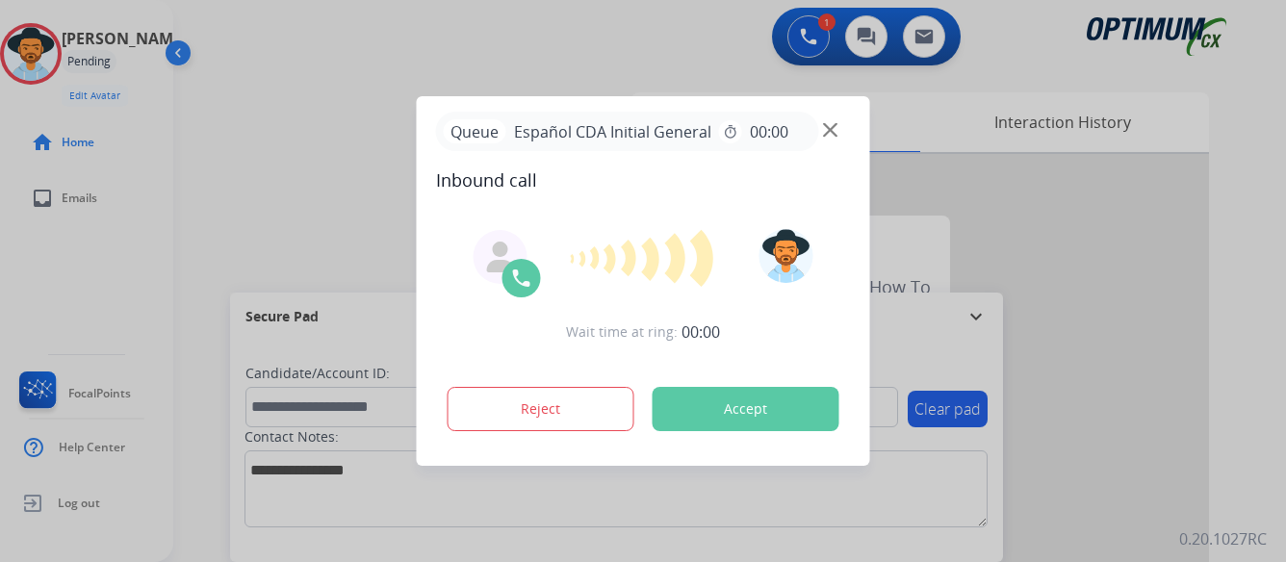
click at [769, 411] on button "Accept" at bounding box center [746, 409] width 187 height 44
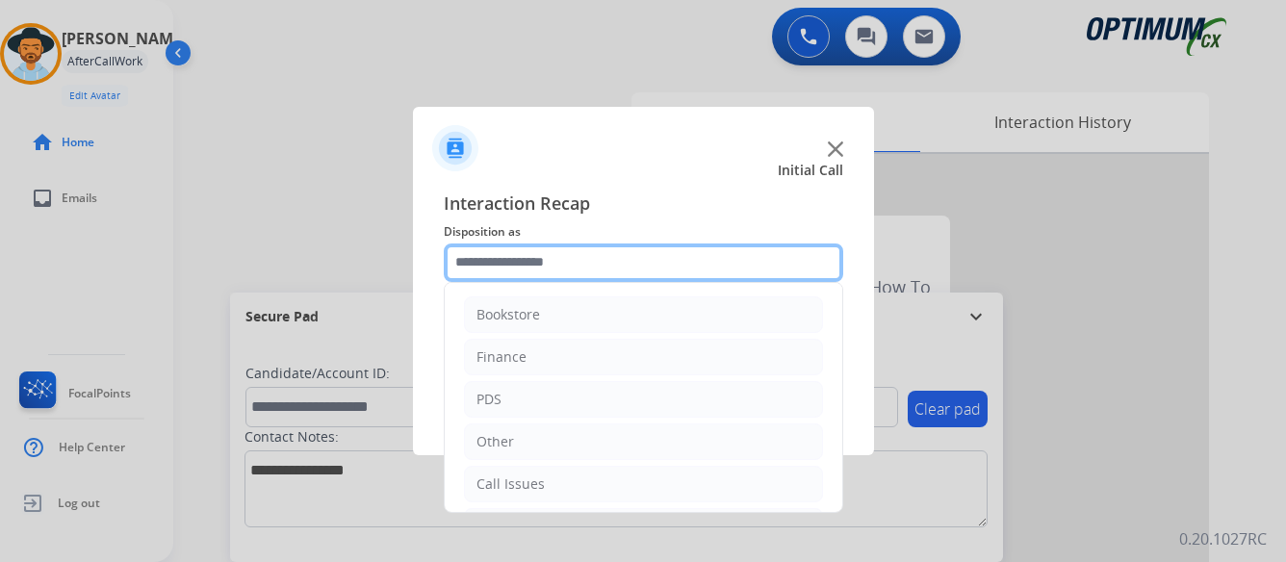
click at [643, 260] on input "text" at bounding box center [643, 262] width 399 height 38
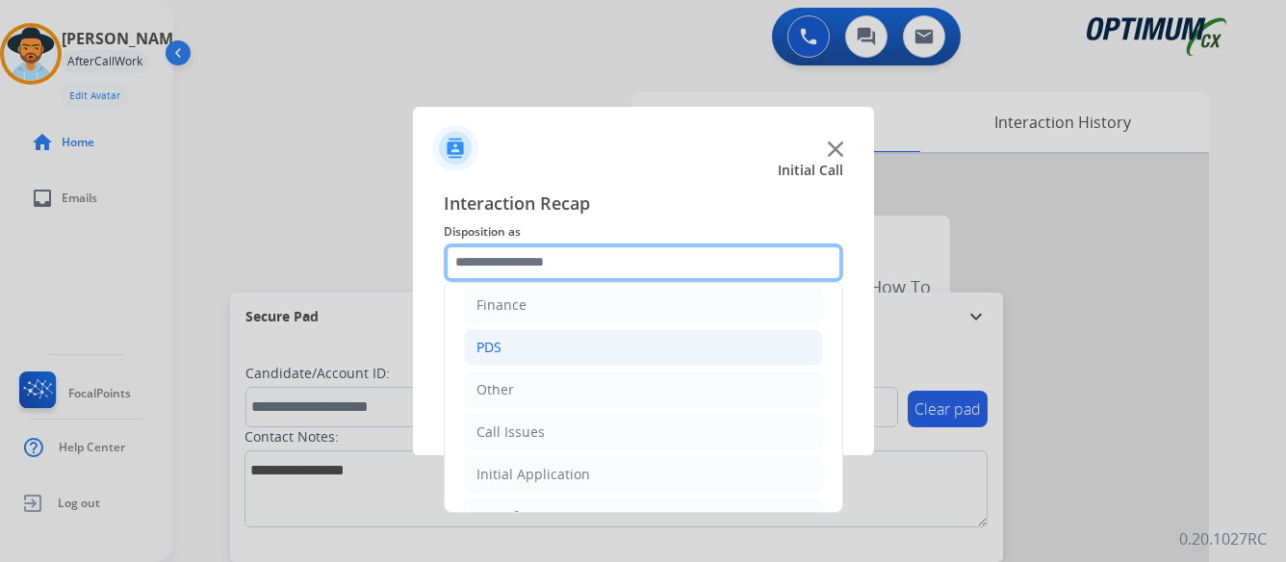
scroll to position [96, 0]
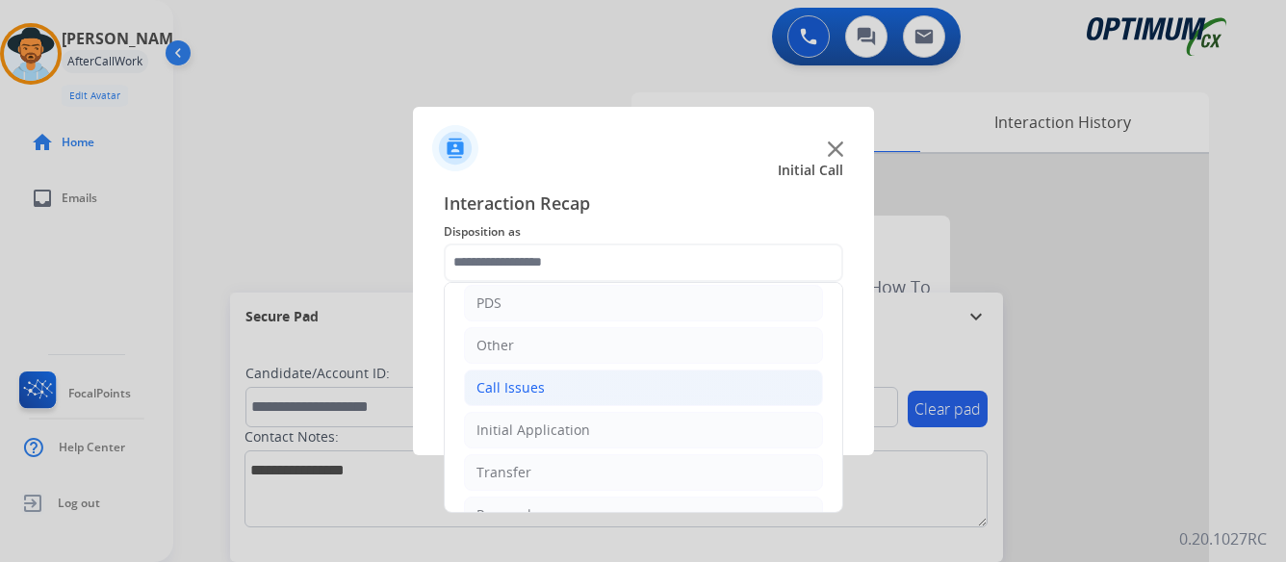
click at [535, 389] on div "Call Issues" at bounding box center [510, 387] width 68 height 19
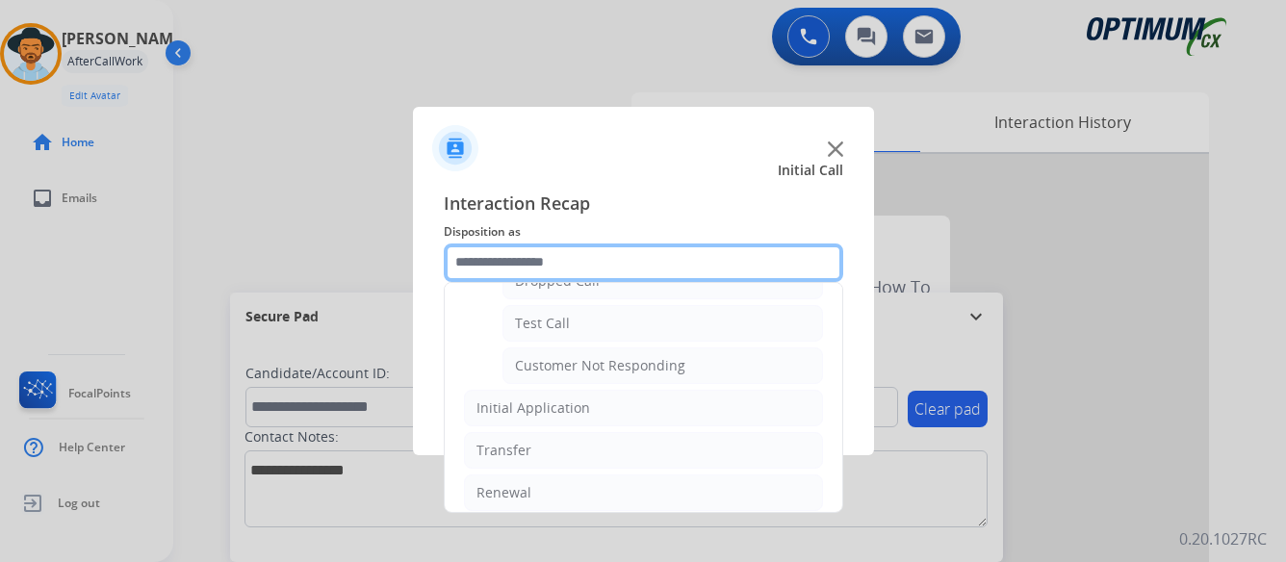
scroll to position [343, 0]
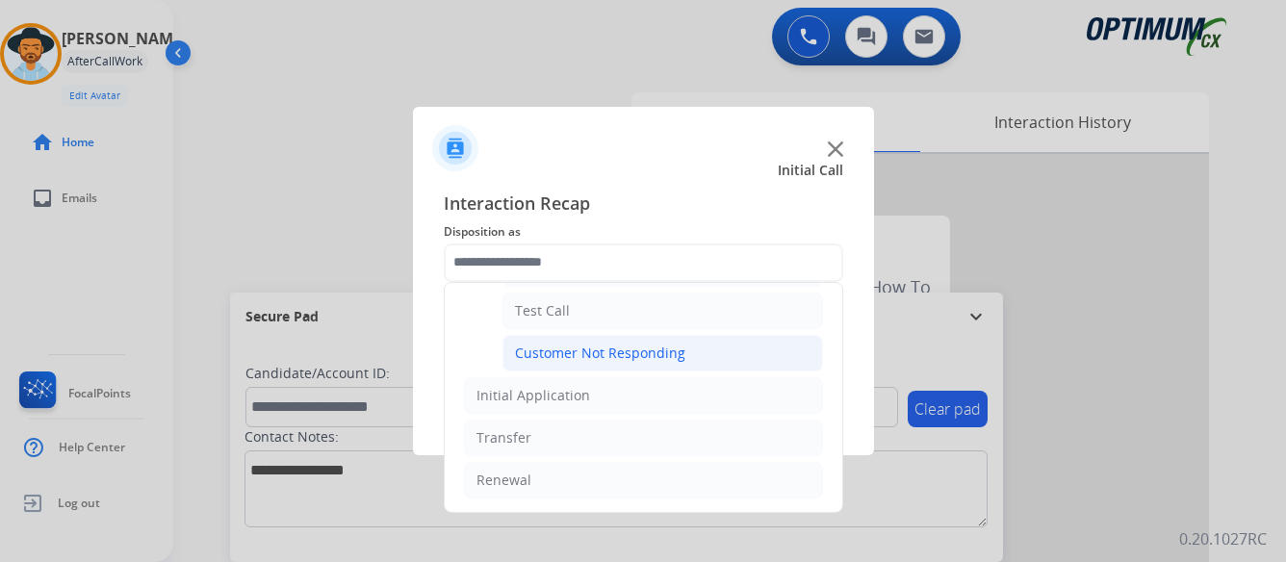
click at [589, 348] on div "Customer Not Responding" at bounding box center [600, 353] width 170 height 19
type input "**********"
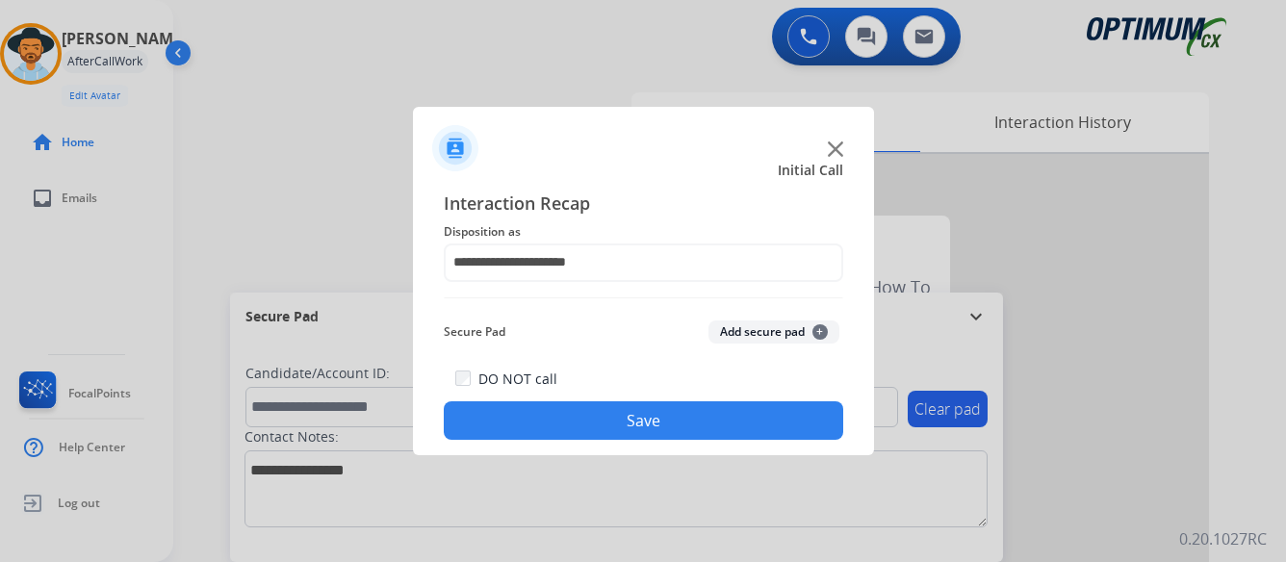
click at [636, 413] on button "Save" at bounding box center [643, 420] width 399 height 38
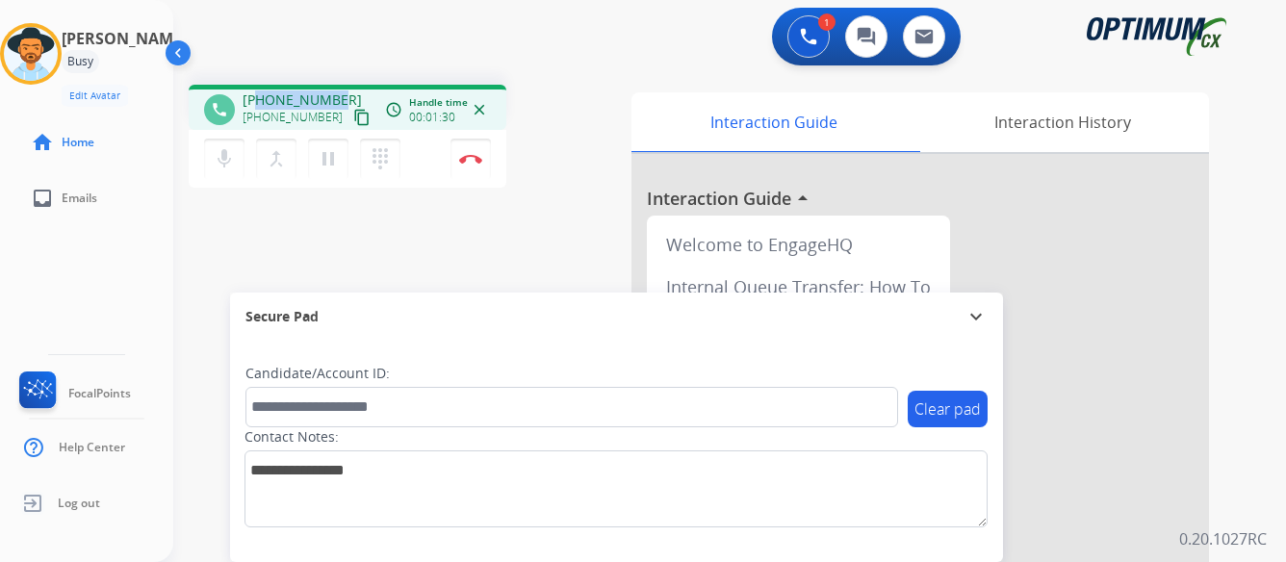
drag, startPoint x: 257, startPoint y: 99, endPoint x: 340, endPoint y: 100, distance: 82.8
click at [340, 100] on div "[PHONE_NUMBER] [PHONE_NUMBER] content_copy" at bounding box center [308, 109] width 131 height 38
copy span "8473368057"
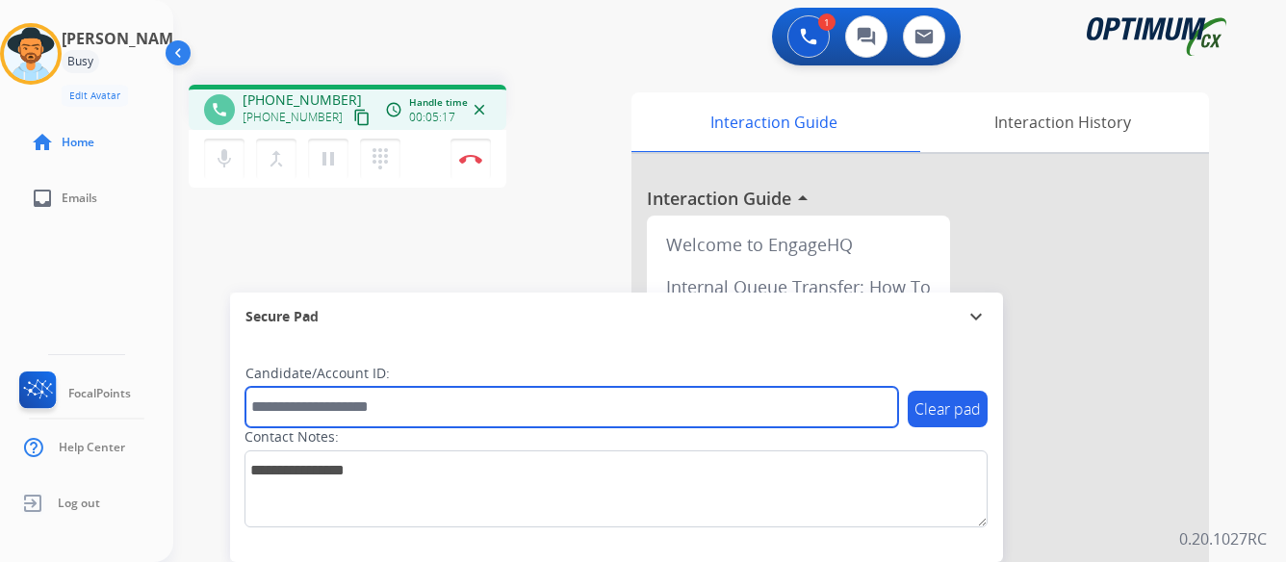
paste input "*******"
type input "*******"
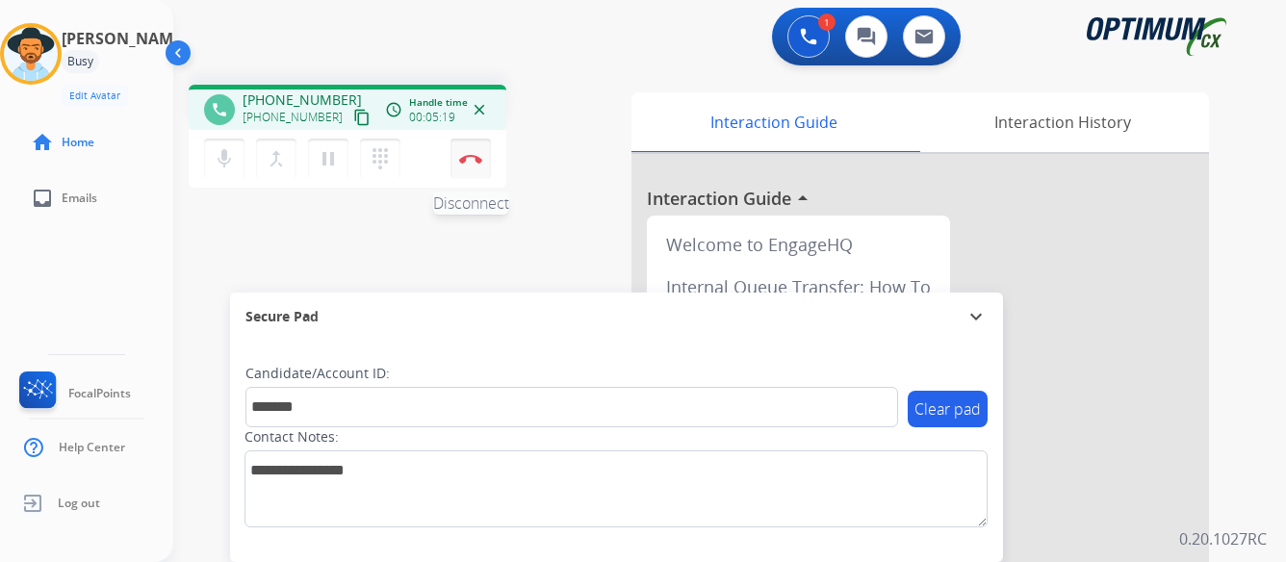
click at [472, 157] on img at bounding box center [470, 159] width 23 height 10
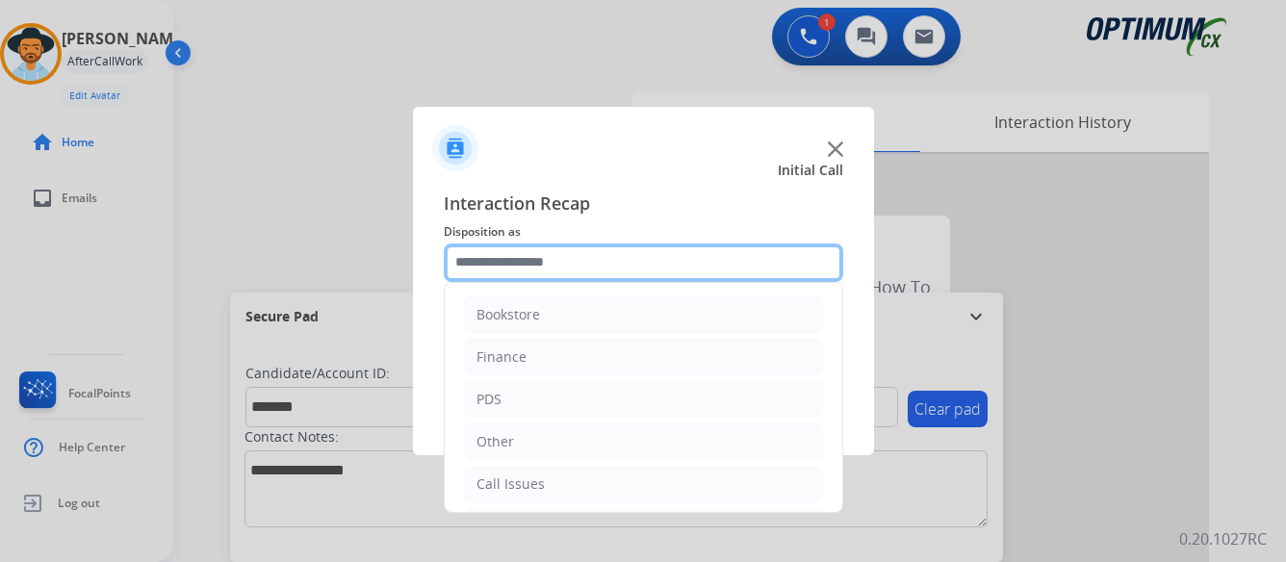
click at [716, 264] on input "text" at bounding box center [643, 262] width 399 height 38
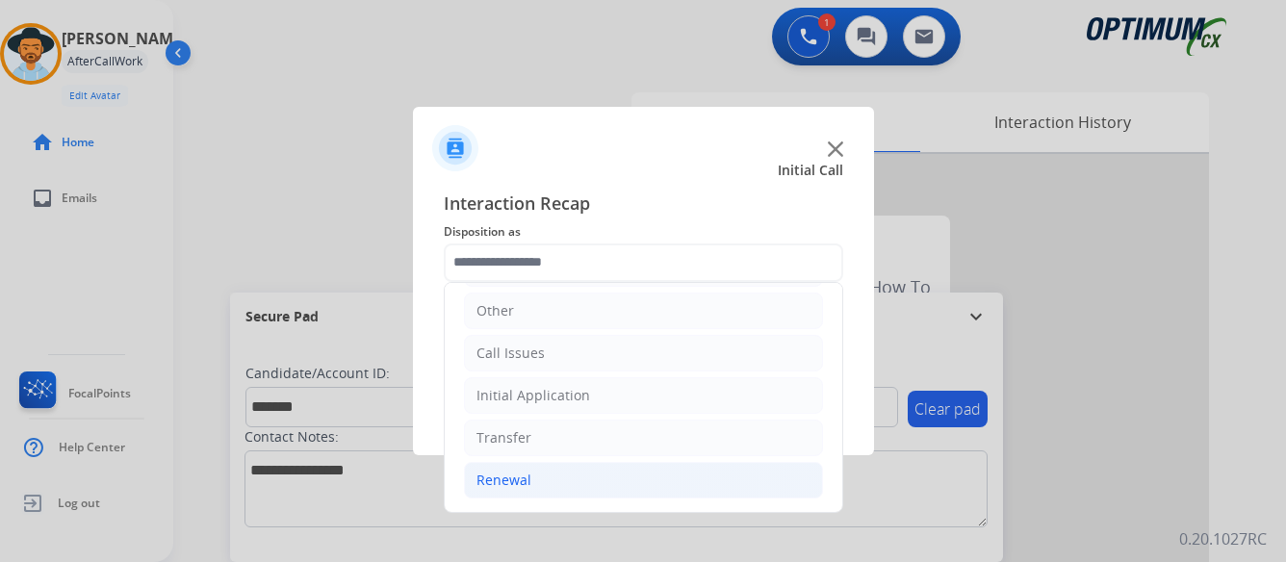
click at [493, 474] on div "Renewal" at bounding box center [503, 480] width 55 height 19
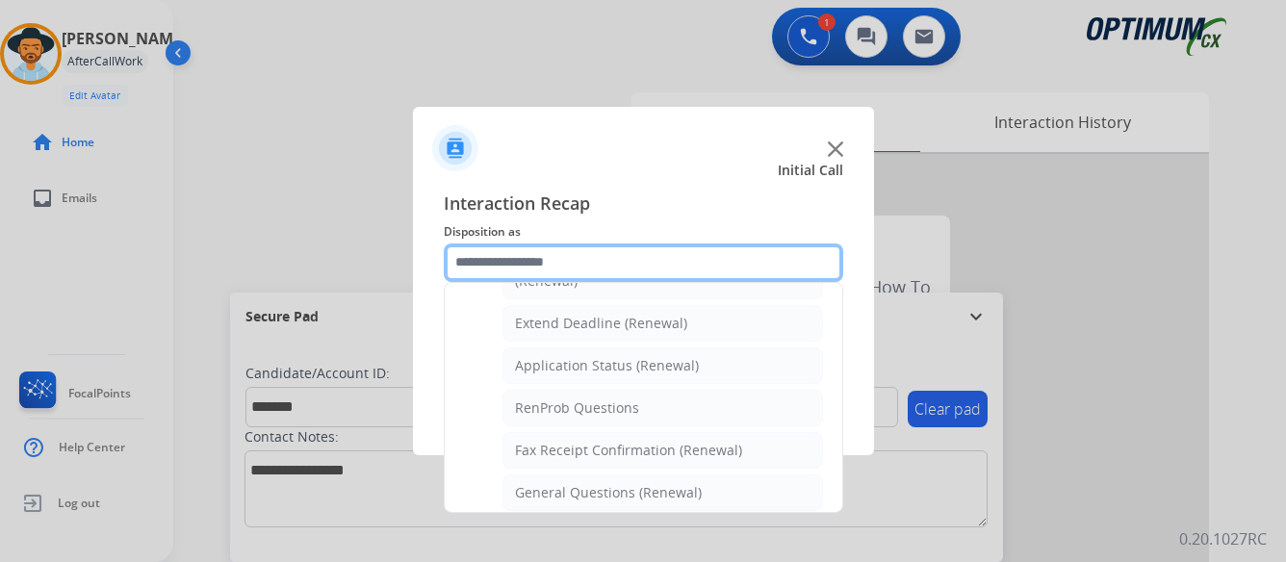
scroll to position [420, 0]
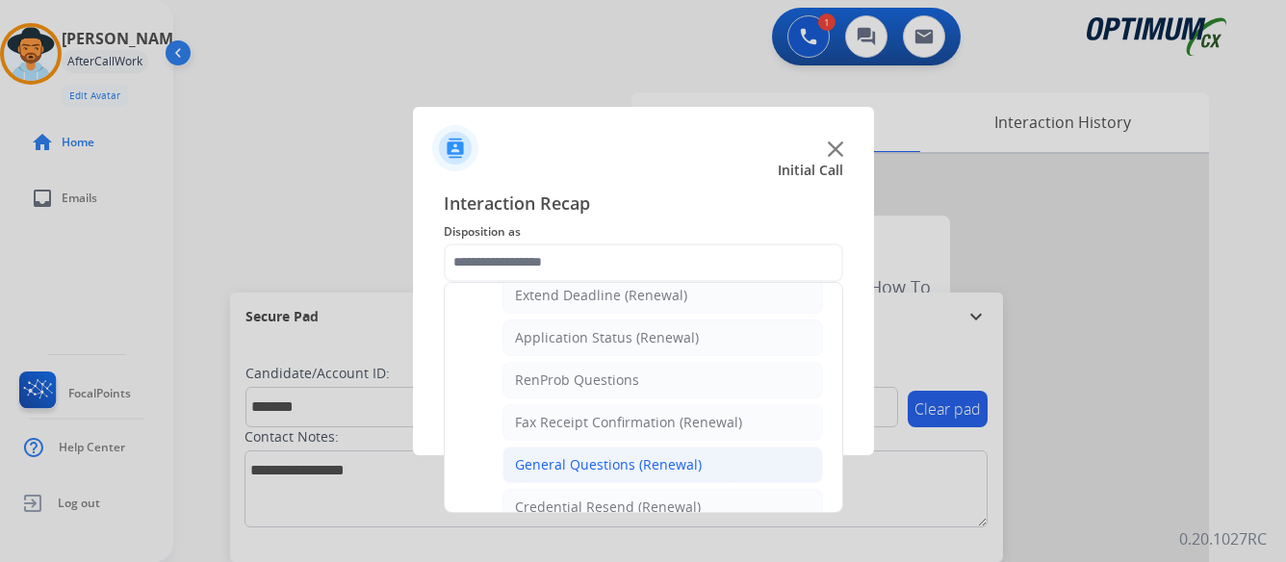
click at [606, 466] on div "General Questions (Renewal)" at bounding box center [608, 464] width 187 height 19
type input "**********"
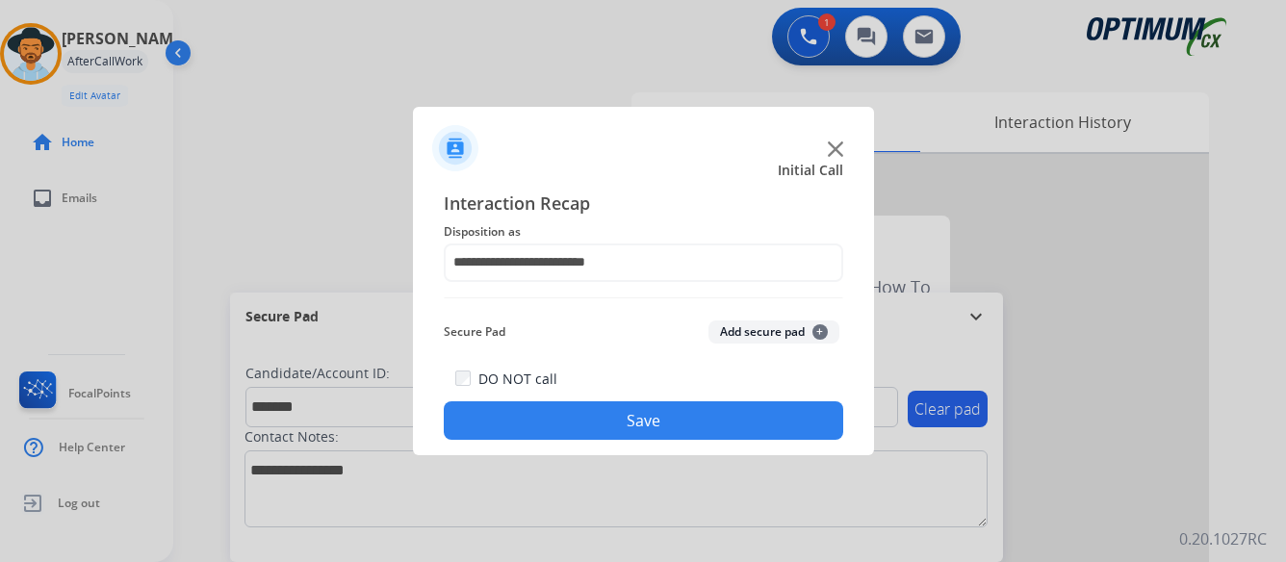
click at [660, 422] on button "Save" at bounding box center [643, 420] width 399 height 38
